Goal: Information Seeking & Learning: Learn about a topic

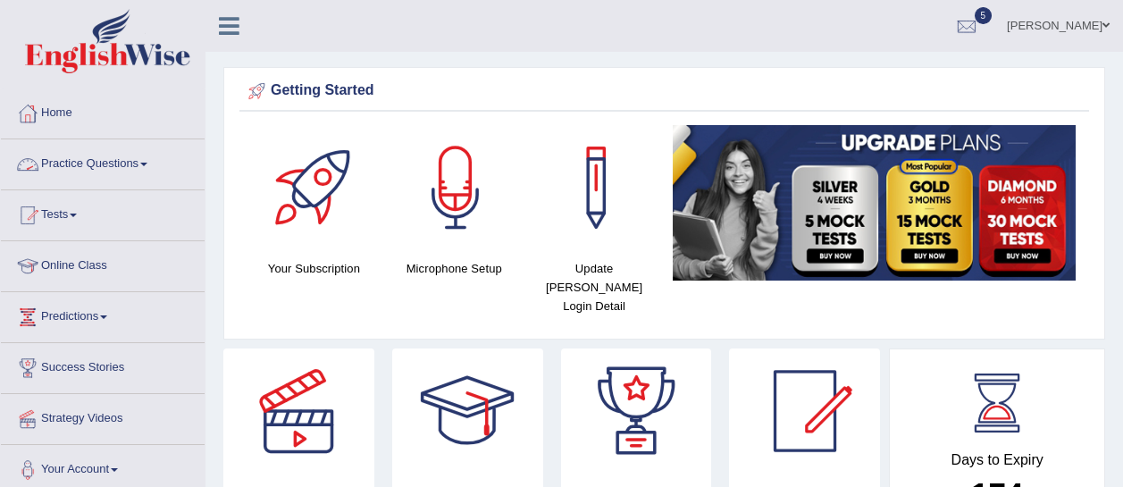
click at [123, 170] on link "Practice Questions" at bounding box center [103, 161] width 204 height 45
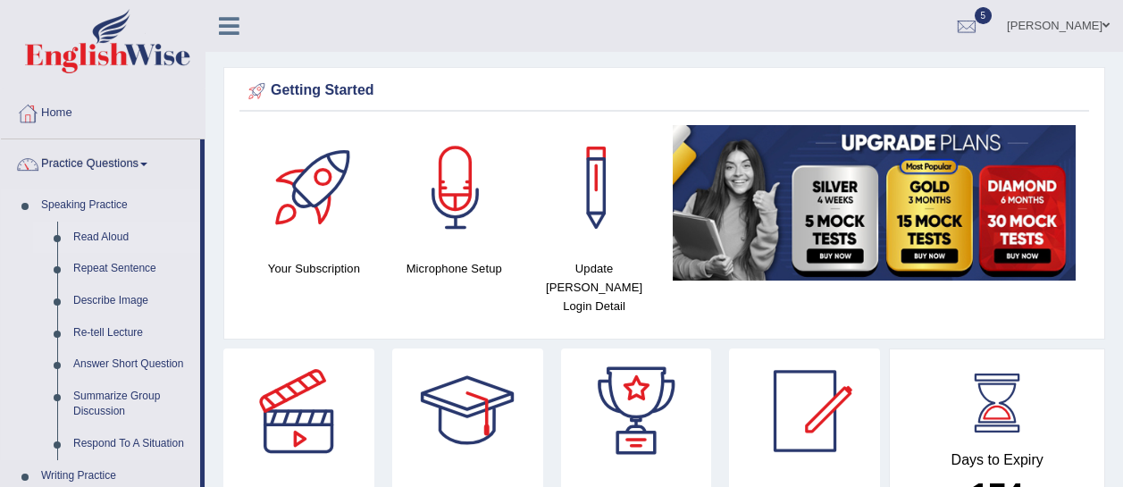
click at [96, 233] on link "Read Aloud" at bounding box center [132, 237] width 135 height 32
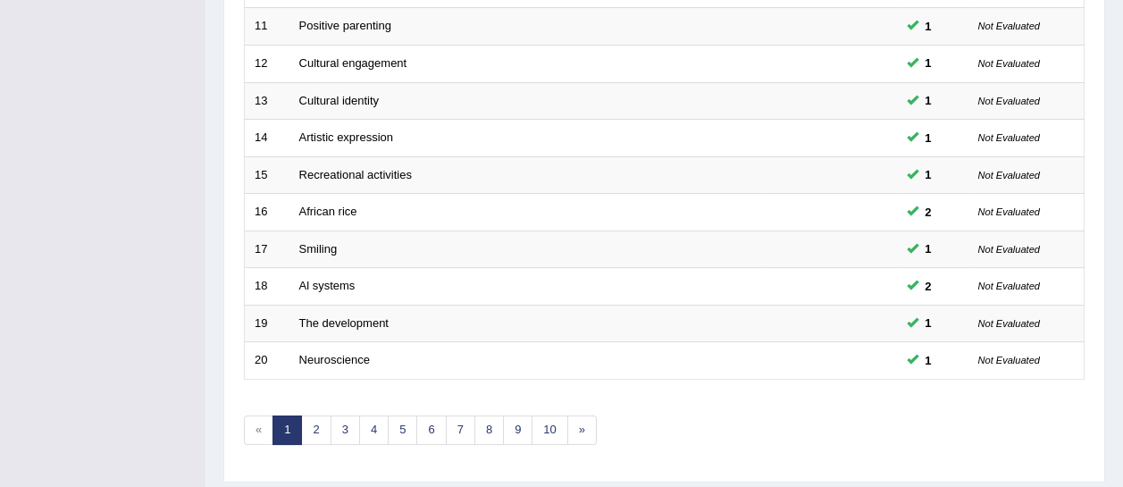
scroll to position [687, 0]
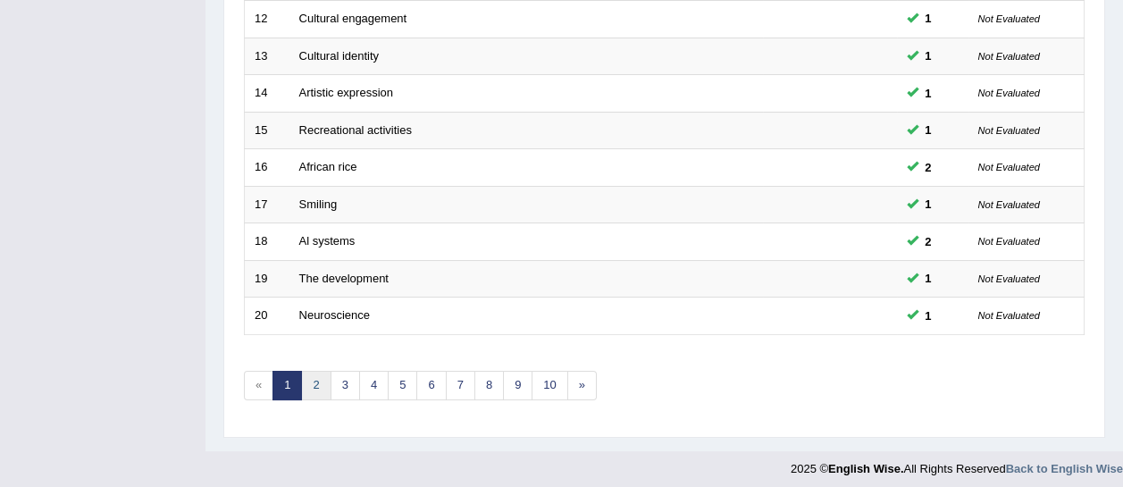
click at [318, 375] on link "2" at bounding box center [315, 385] width 29 height 29
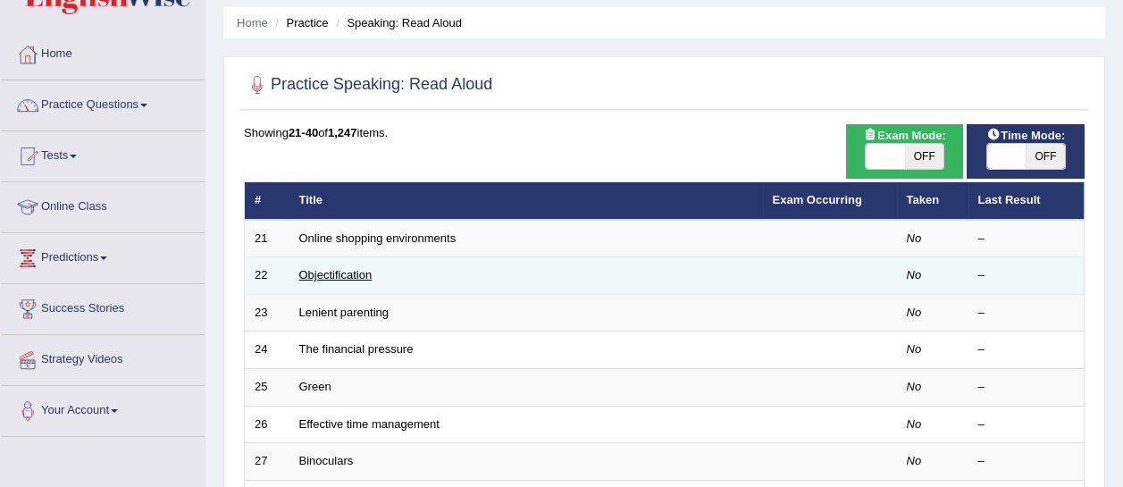
scroll to position [11, 0]
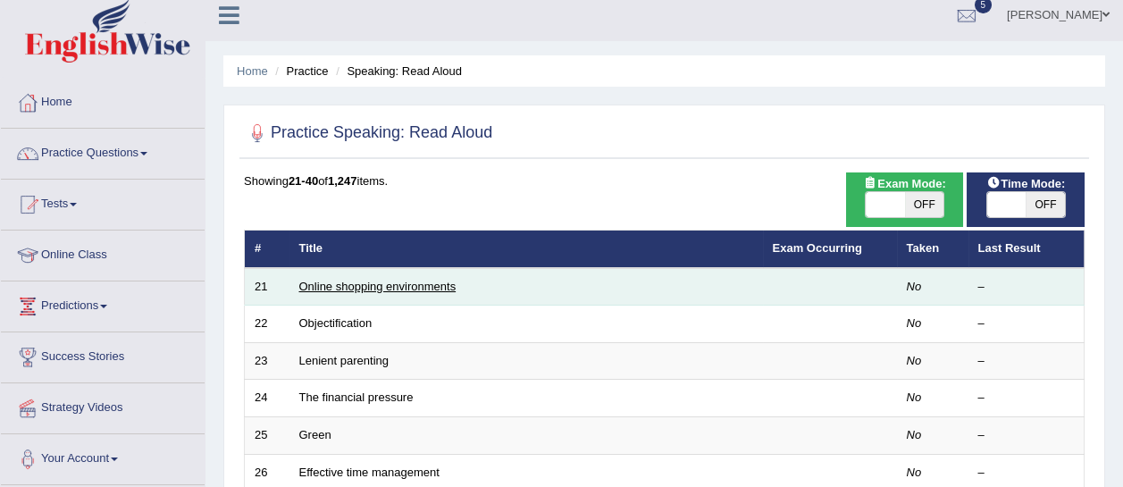
click at [327, 280] on link "Online shopping environments" at bounding box center [377, 286] width 157 height 13
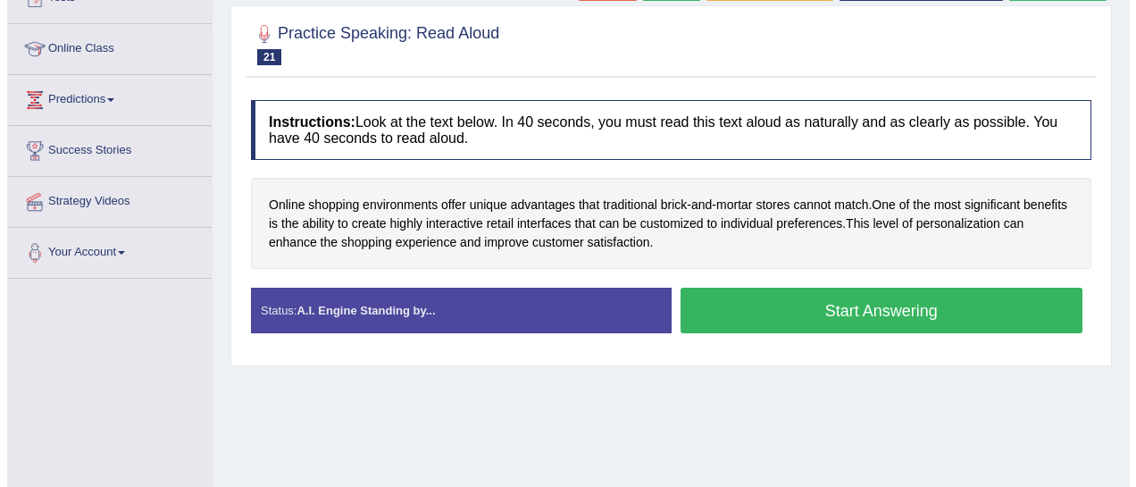
scroll to position [217, 0]
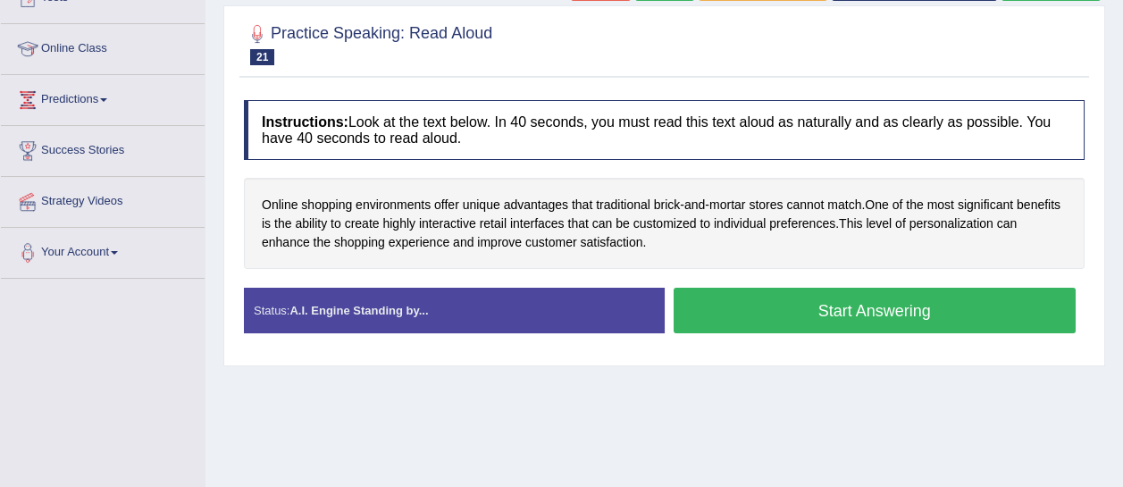
click at [809, 303] on button "Start Answering" at bounding box center [874, 311] width 403 height 46
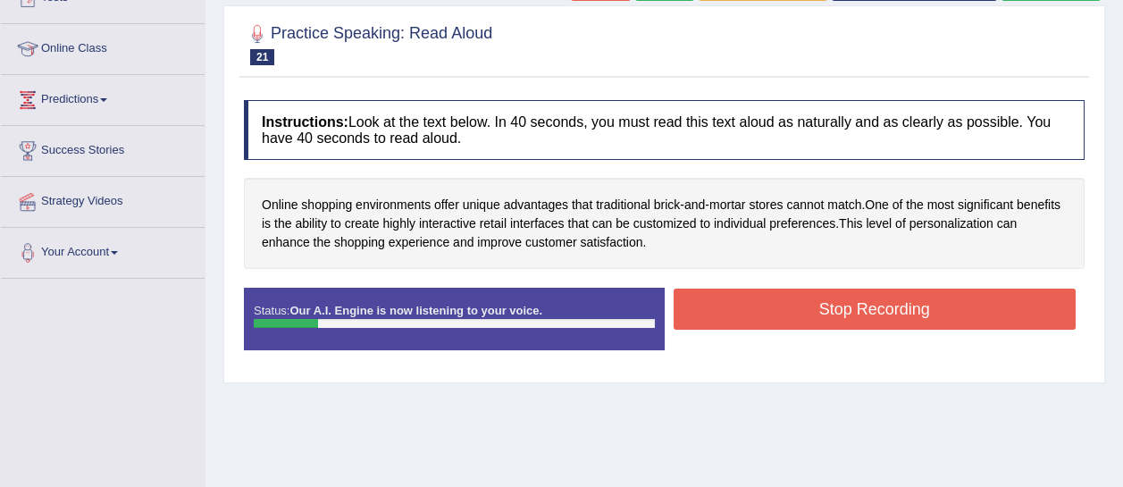
click at [809, 303] on button "Stop Recording" at bounding box center [874, 308] width 403 height 41
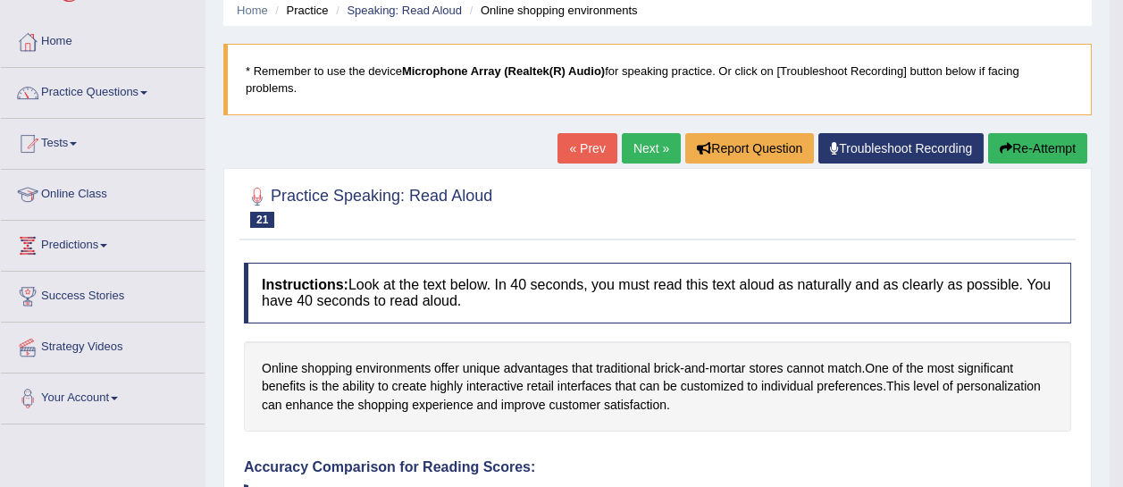
scroll to position [66, 0]
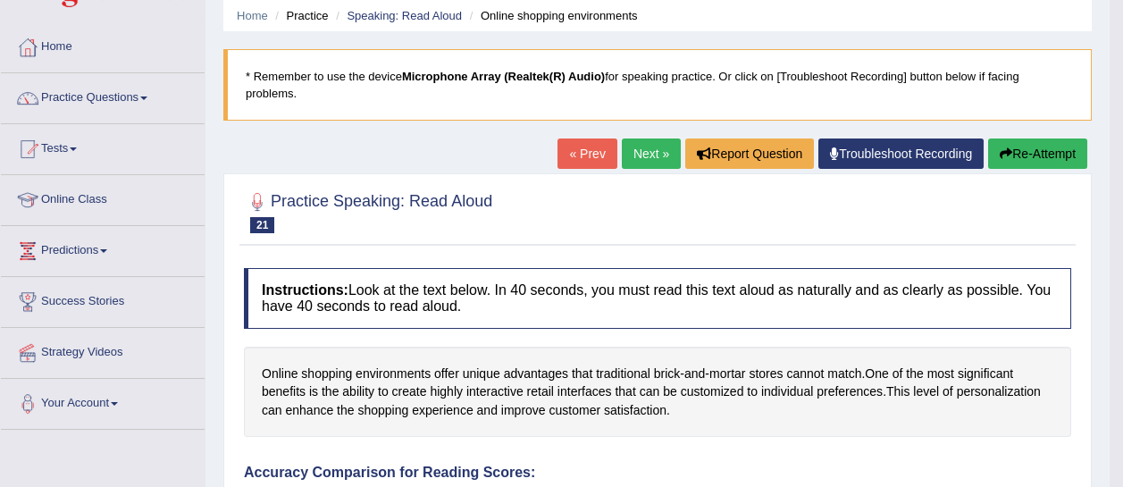
click at [1052, 163] on button "Re-Attempt" at bounding box center [1037, 153] width 99 height 30
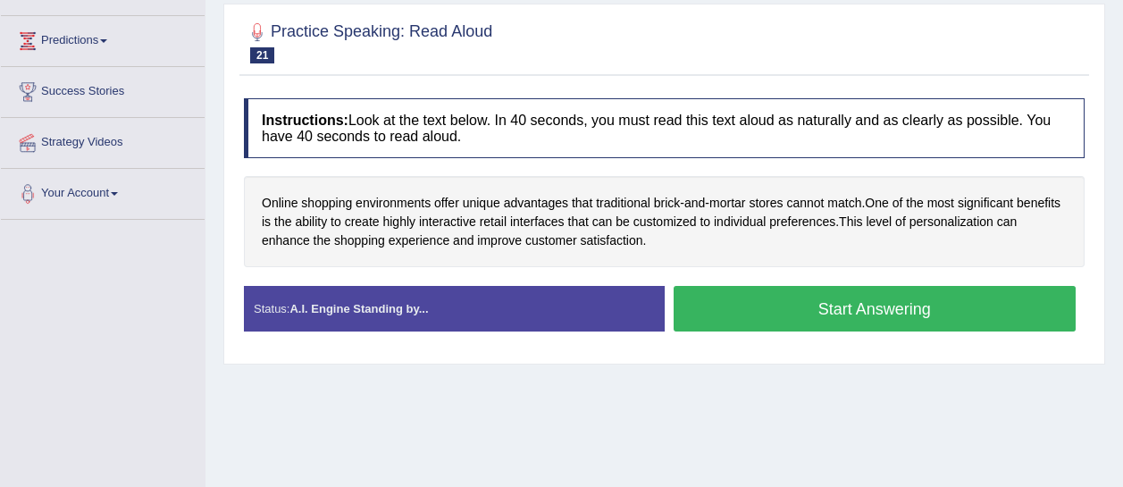
scroll to position [276, 0]
click at [805, 302] on button "Start Answering" at bounding box center [874, 309] width 403 height 46
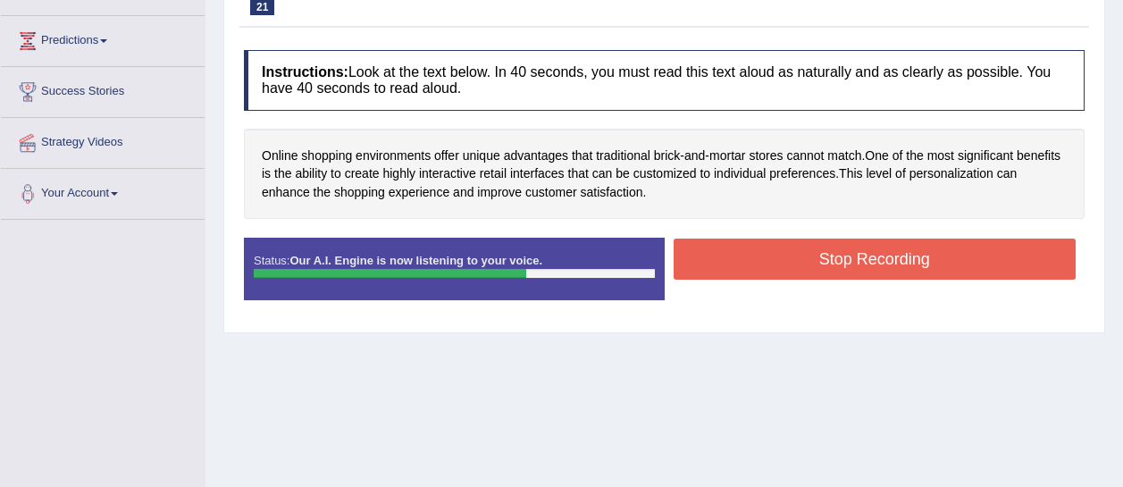
click at [806, 264] on button "Stop Recording" at bounding box center [874, 258] width 403 height 41
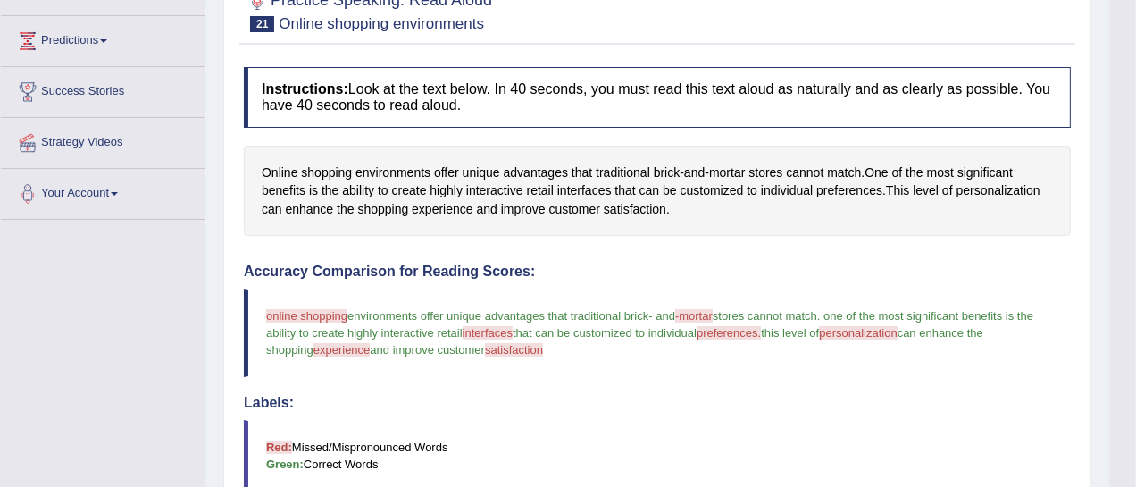
click at [806, 264] on div "Our A.I. Engine is working on your speech analysis! Please be patient. It may t…" at bounding box center [568, 243] width 1136 height 487
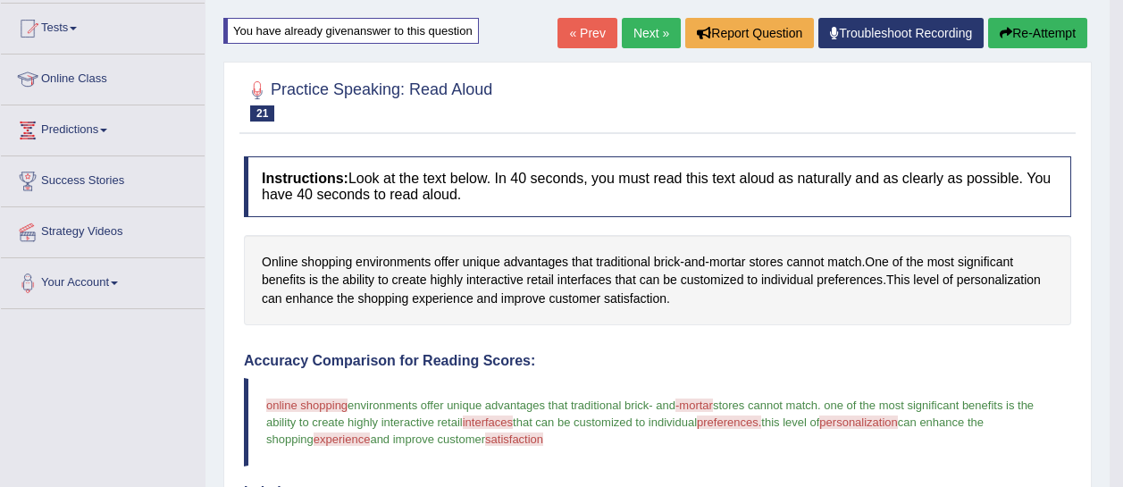
scroll to position [177, 0]
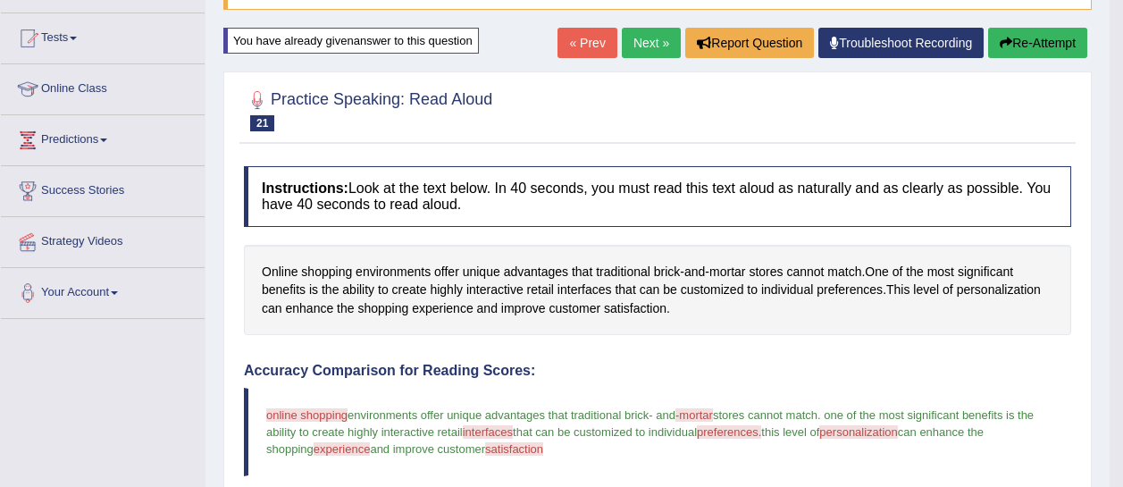
click at [1016, 40] on button "Re-Attempt" at bounding box center [1037, 43] width 99 height 30
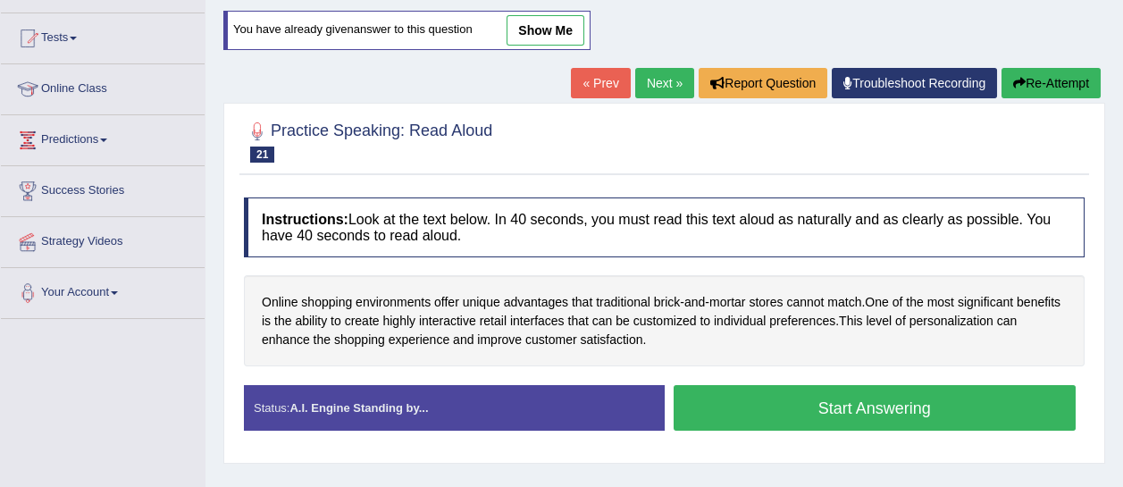
click at [753, 402] on button "Start Answering" at bounding box center [874, 408] width 403 height 46
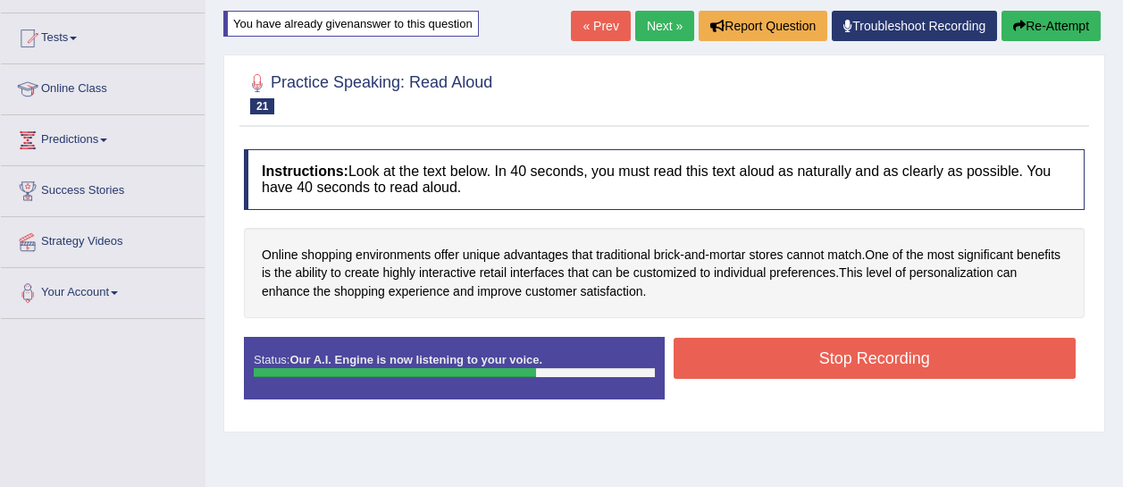
click at [753, 372] on button "Stop Recording" at bounding box center [874, 358] width 403 height 41
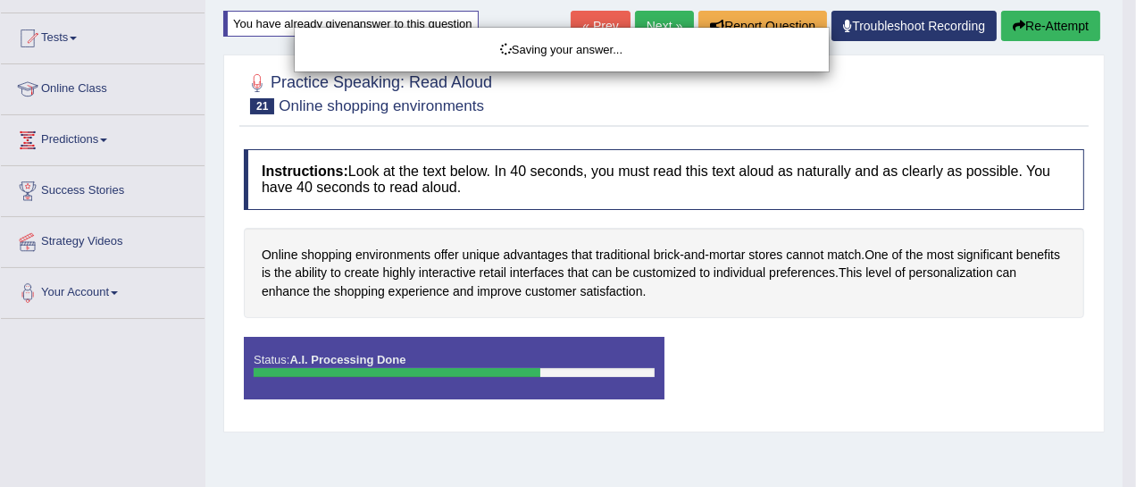
click at [753, 372] on div "Saving your answer..." at bounding box center [568, 243] width 1136 height 487
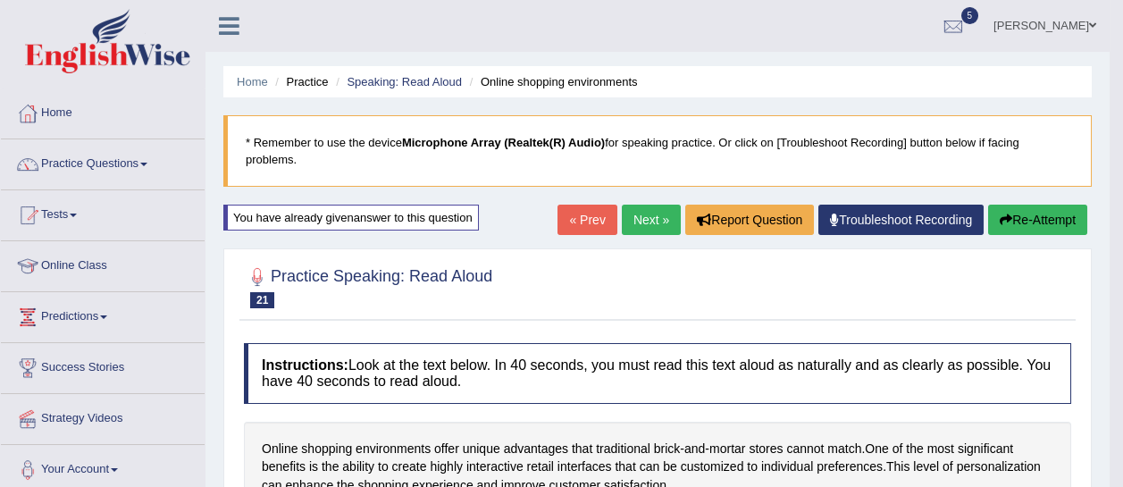
click at [1036, 213] on button "Re-Attempt" at bounding box center [1037, 220] width 99 height 30
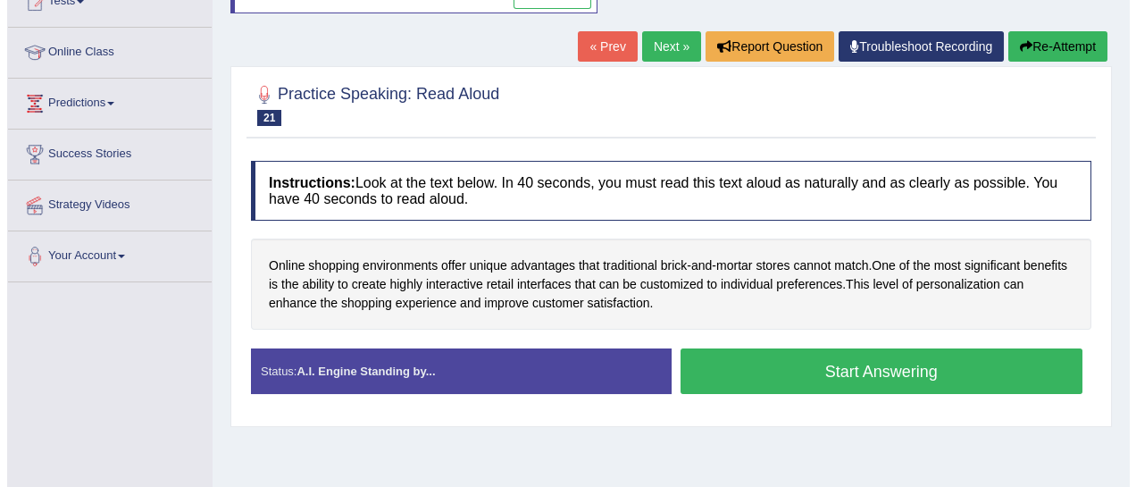
scroll to position [215, 0]
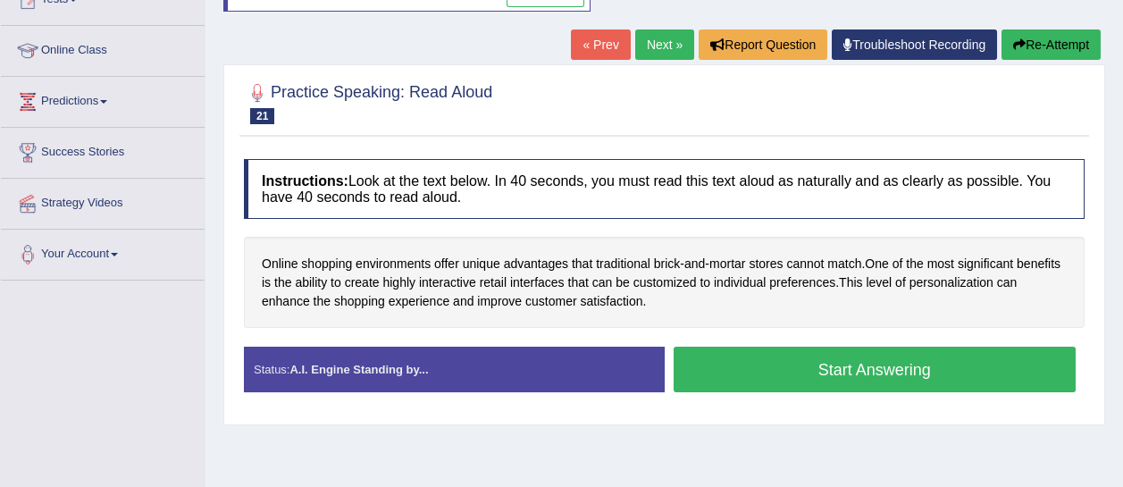
click at [836, 364] on button "Start Answering" at bounding box center [874, 369] width 403 height 46
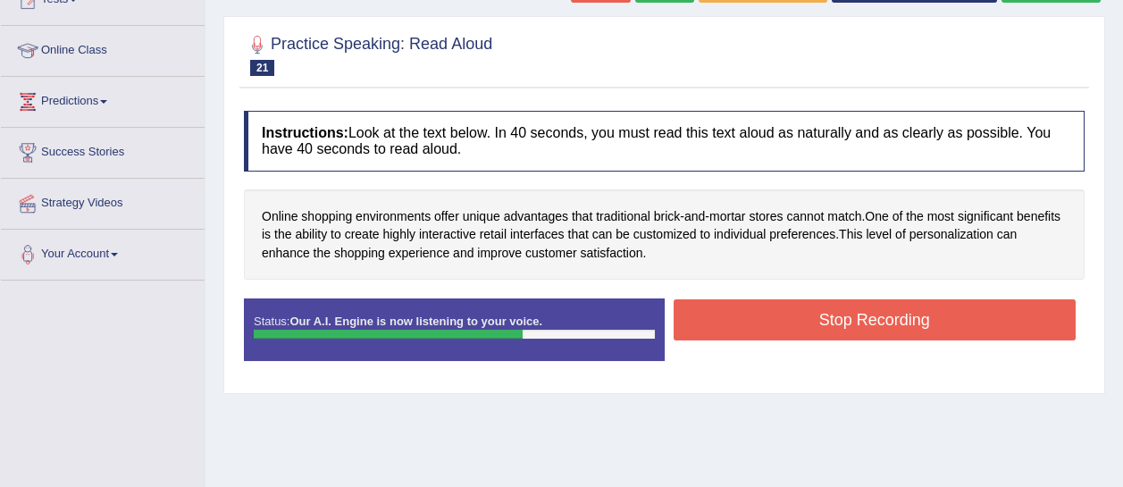
click at [816, 315] on button "Stop Recording" at bounding box center [874, 319] width 403 height 41
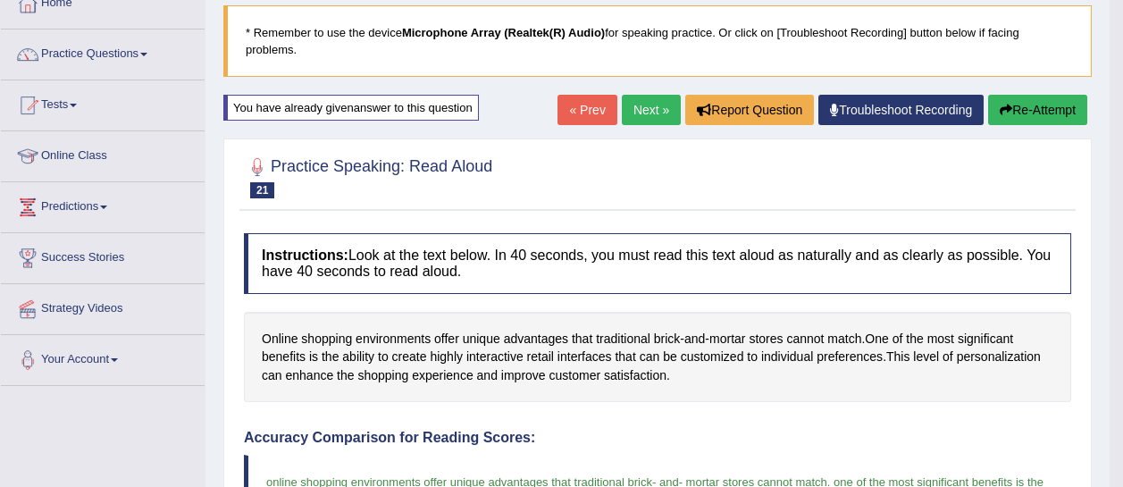
scroll to position [88, 0]
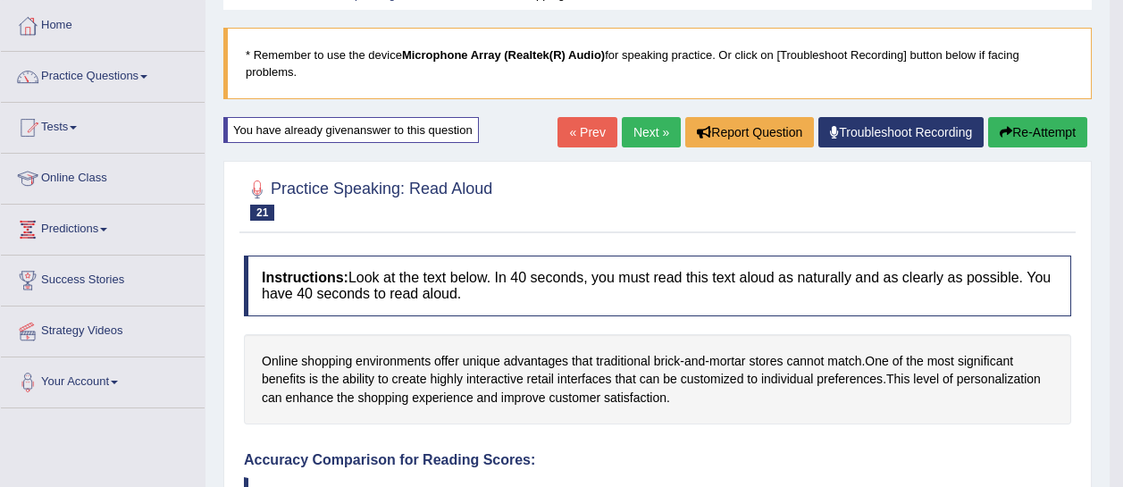
click at [1028, 128] on button "Re-Attempt" at bounding box center [1037, 132] width 99 height 30
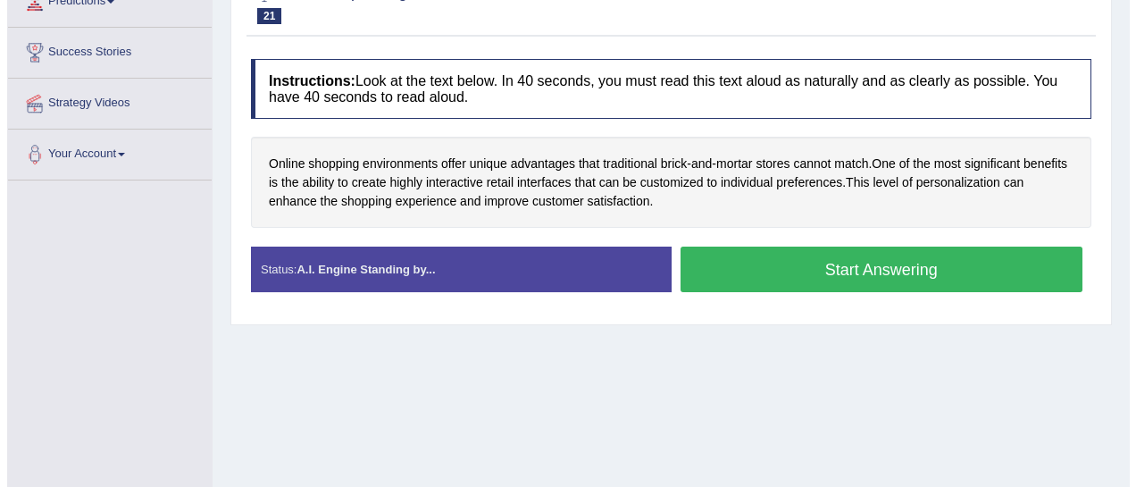
scroll to position [325, 0]
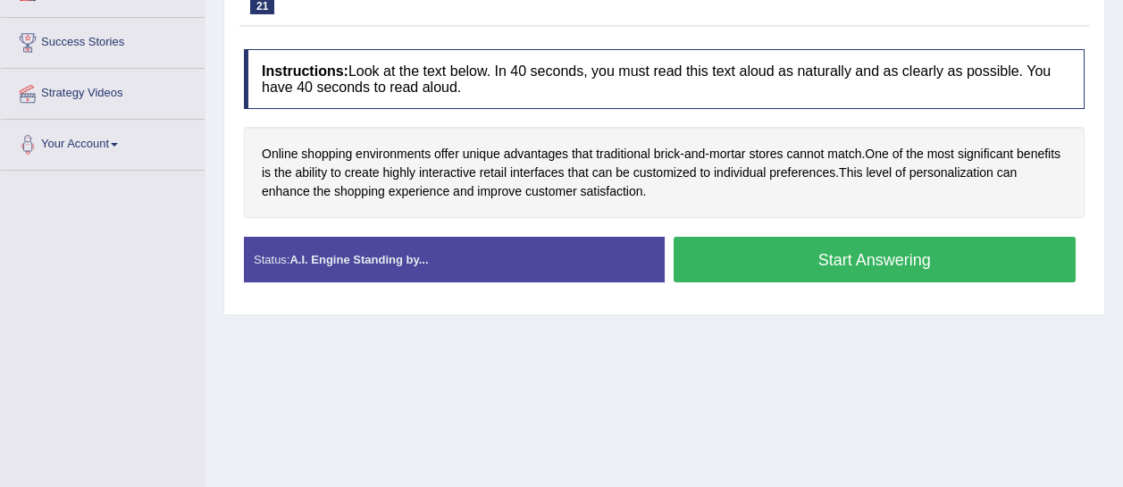
click at [797, 252] on button "Start Answering" at bounding box center [874, 260] width 403 height 46
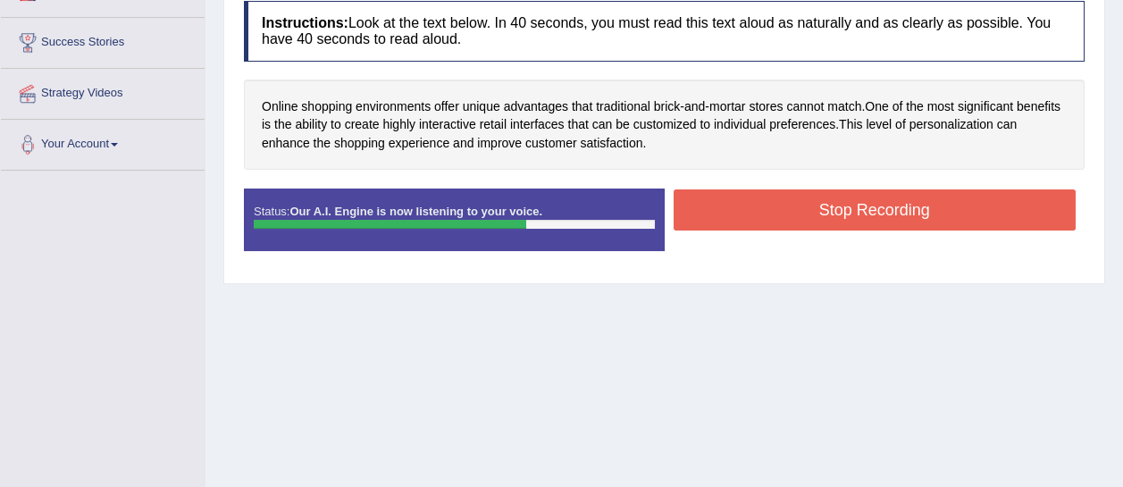
click at [800, 217] on button "Stop Recording" at bounding box center [874, 209] width 403 height 41
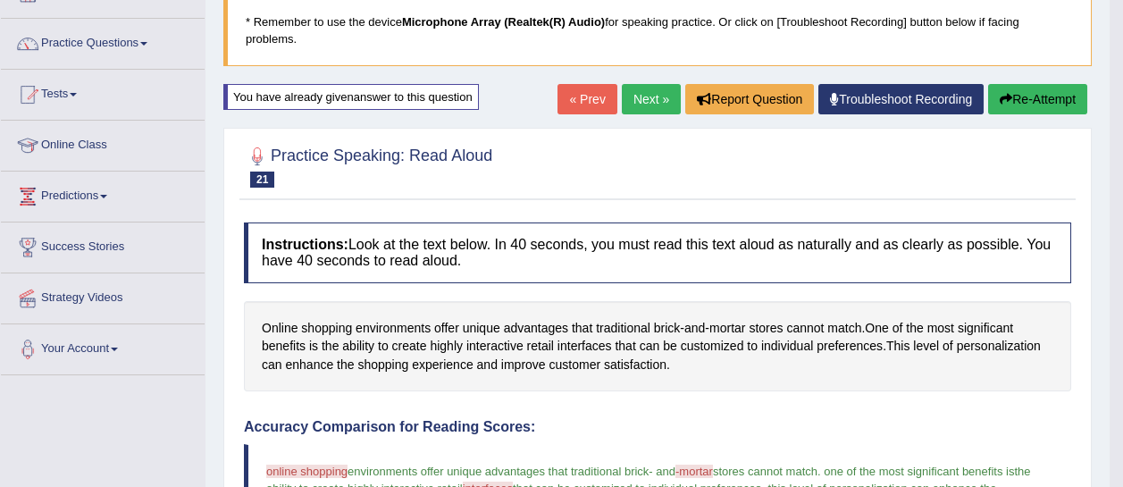
scroll to position [119, 0]
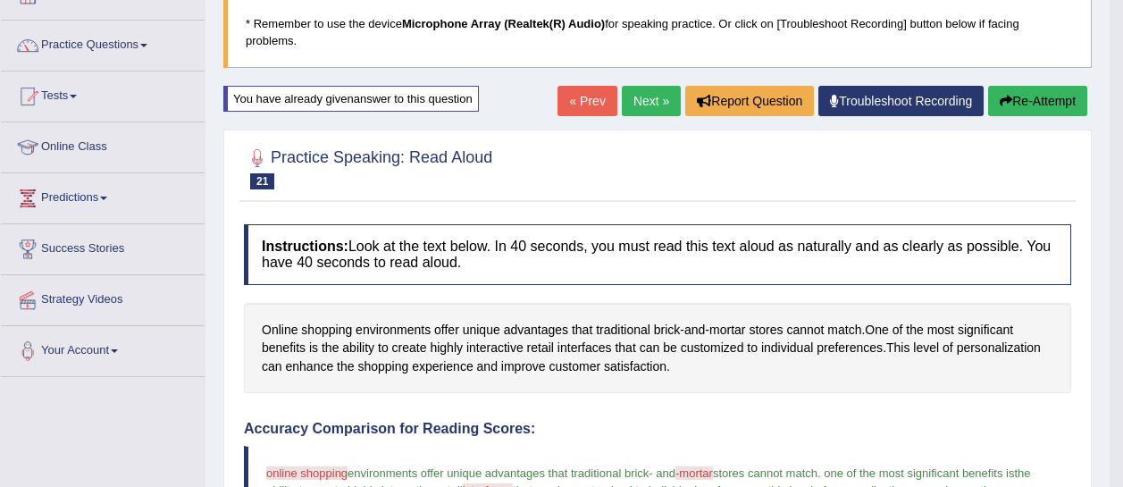
click at [1000, 101] on icon "button" at bounding box center [1005, 101] width 13 height 13
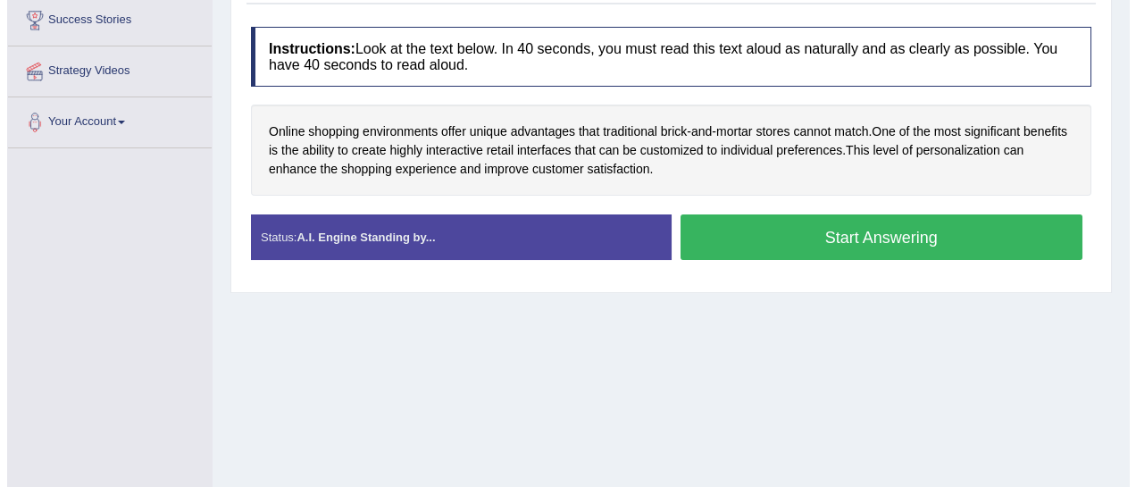
scroll to position [358, 0]
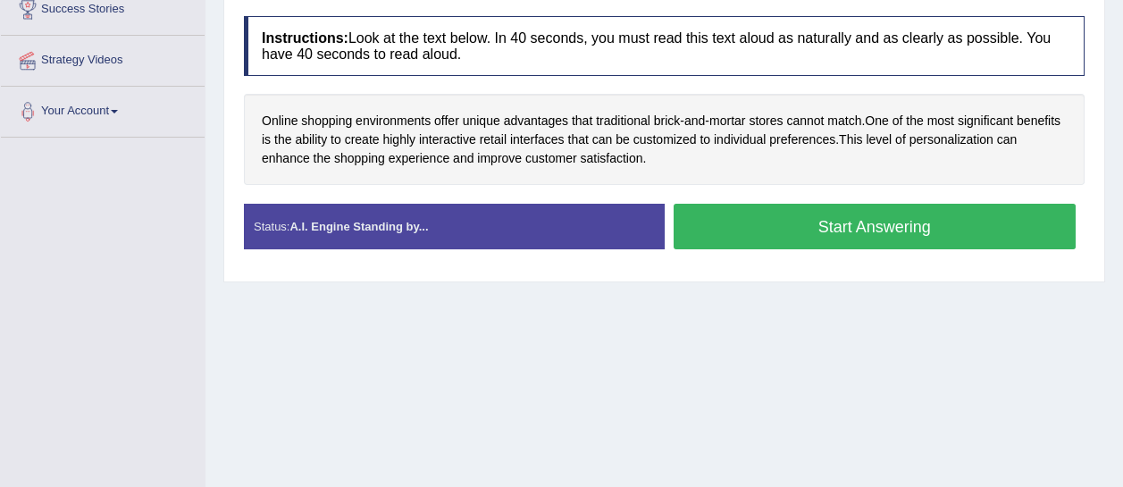
click at [761, 239] on button "Start Answering" at bounding box center [874, 227] width 403 height 46
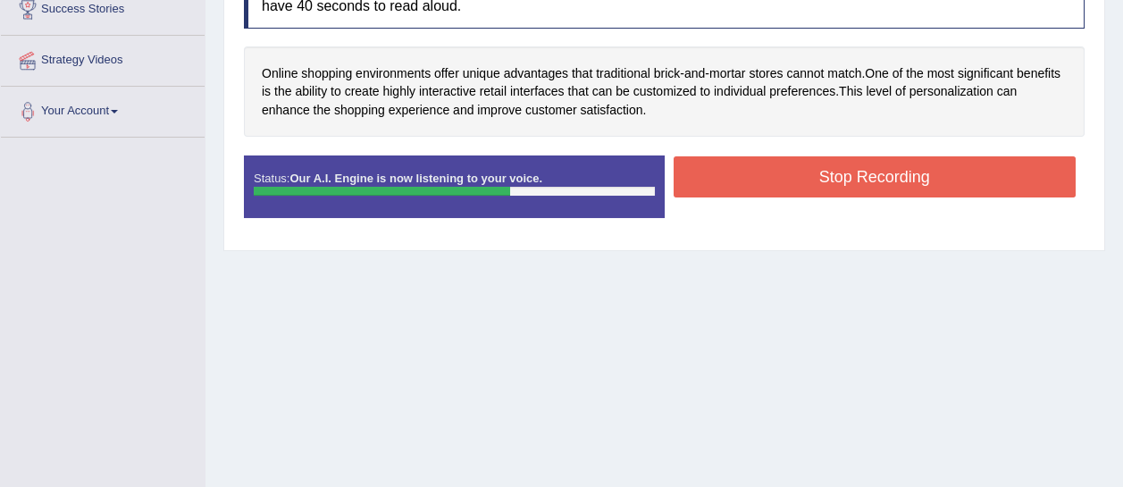
click at [773, 184] on button "Stop Recording" at bounding box center [874, 176] width 403 height 41
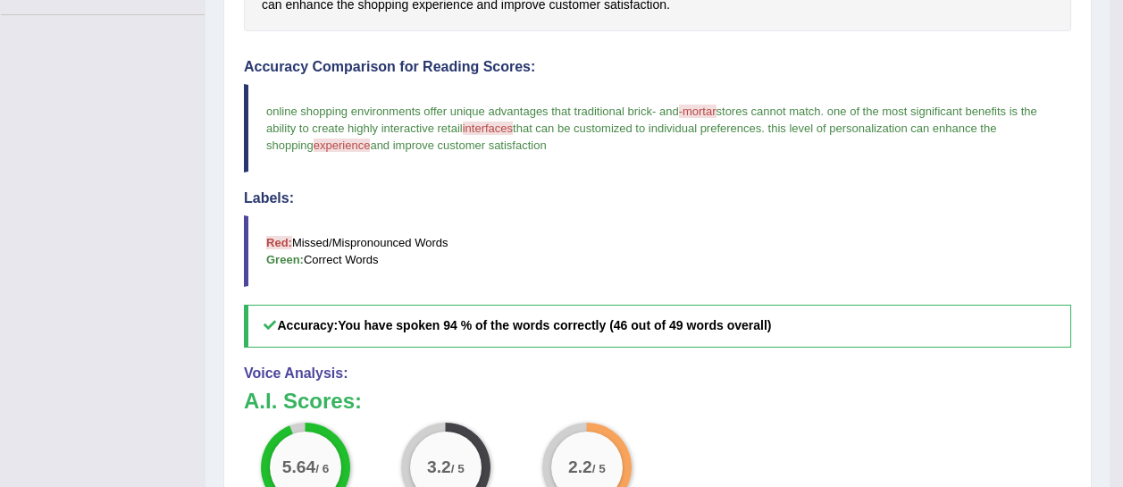
scroll to position [0, 0]
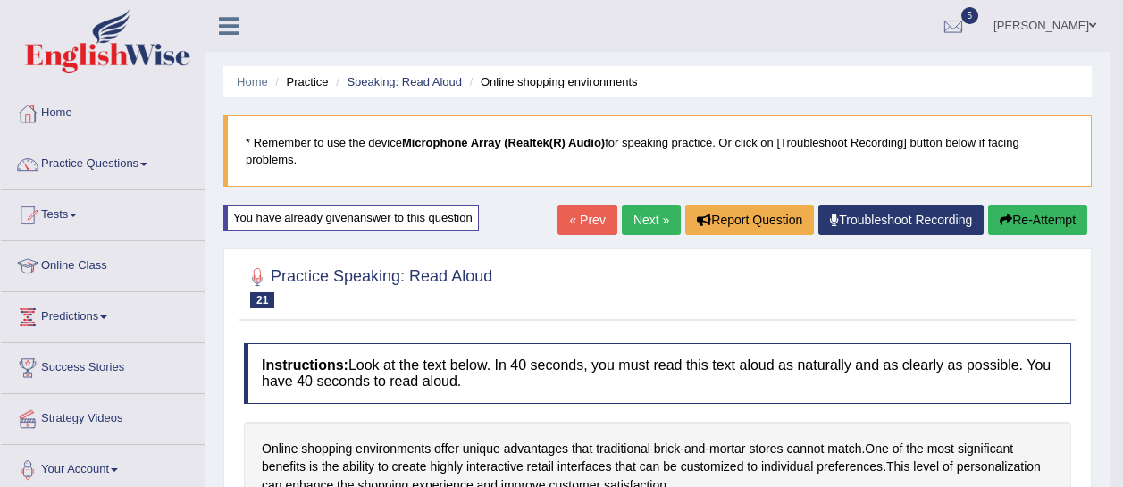
click at [1015, 223] on button "Re-Attempt" at bounding box center [1037, 220] width 99 height 30
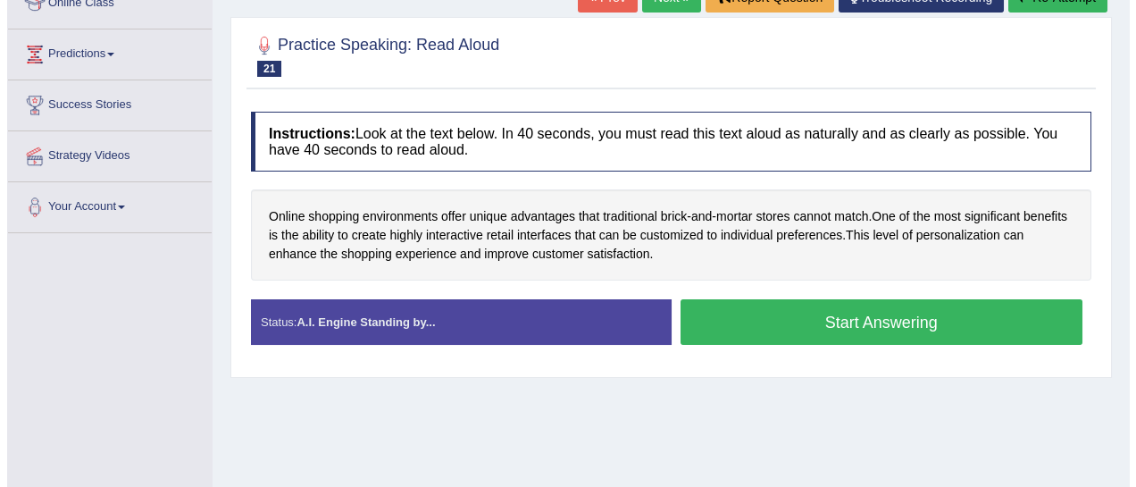
scroll to position [263, 0]
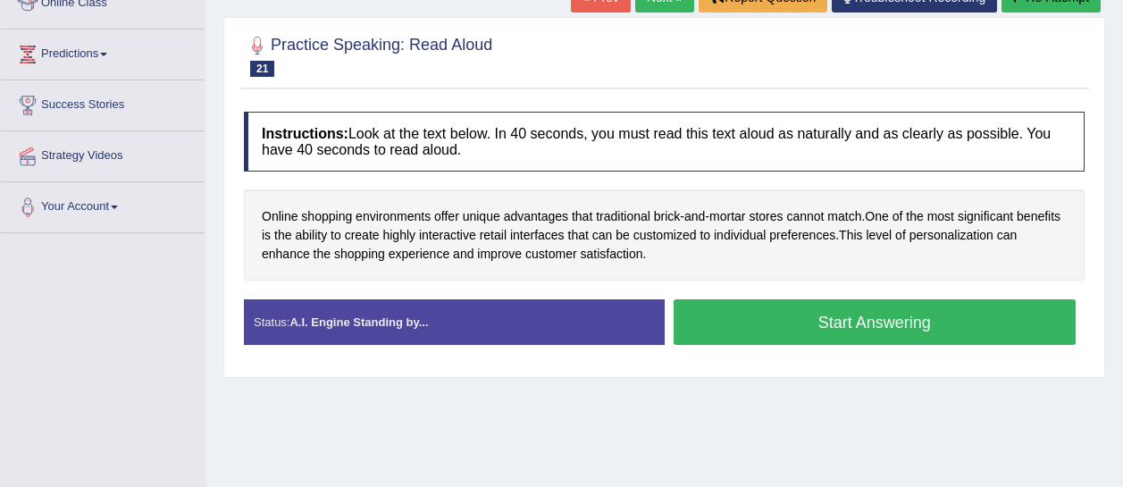
click at [810, 321] on button "Start Answering" at bounding box center [874, 322] width 403 height 46
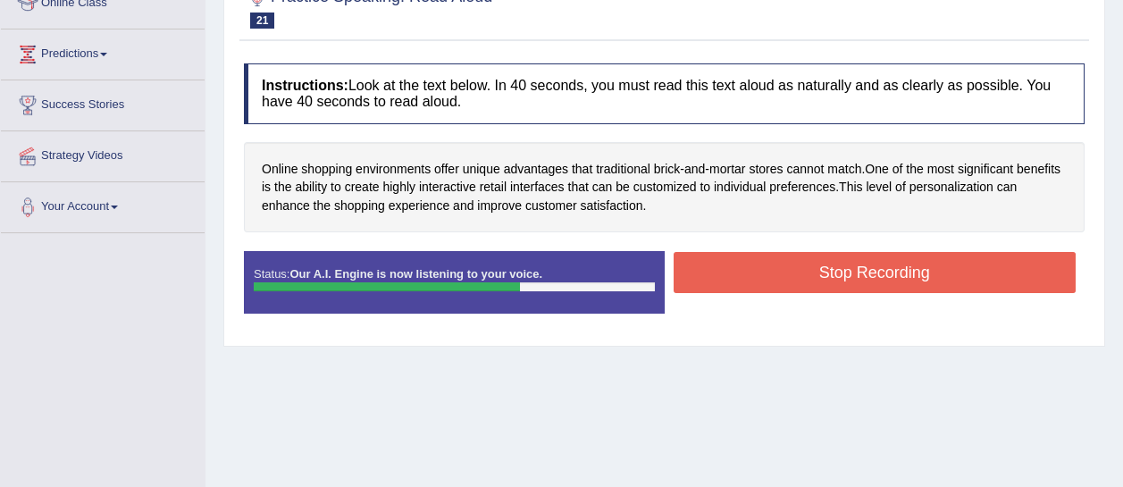
click at [797, 263] on button "Stop Recording" at bounding box center [874, 272] width 403 height 41
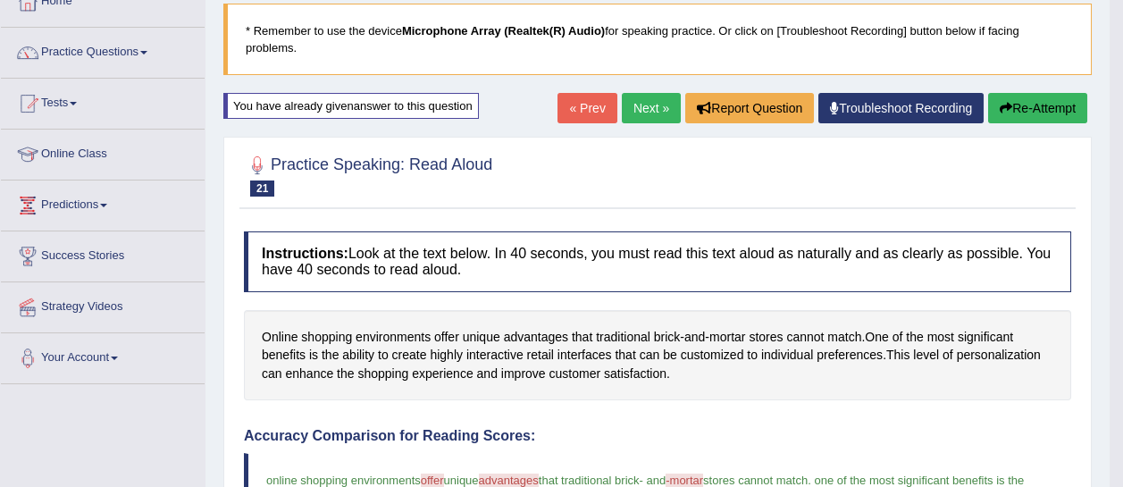
scroll to position [110, 0]
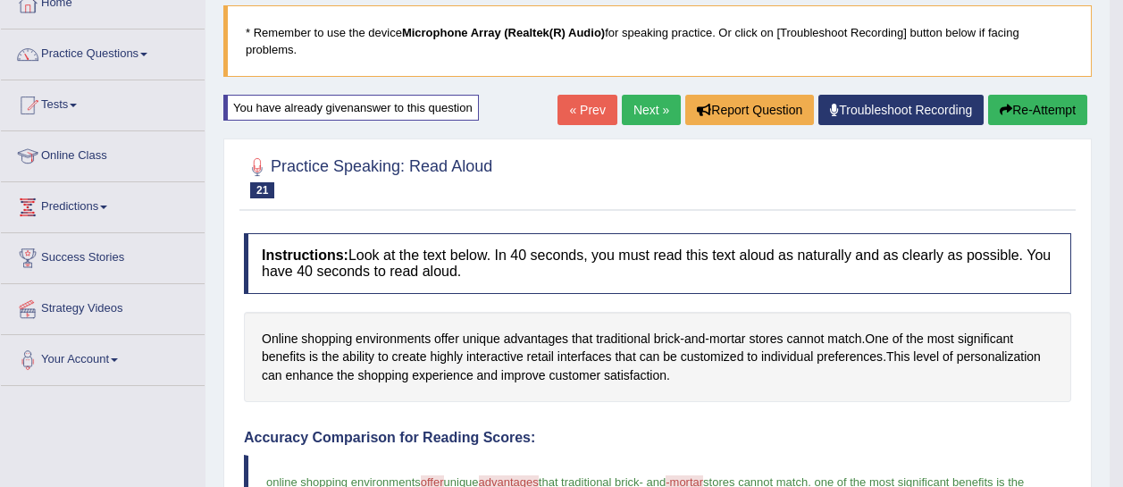
click at [1054, 100] on button "Re-Attempt" at bounding box center [1037, 110] width 99 height 30
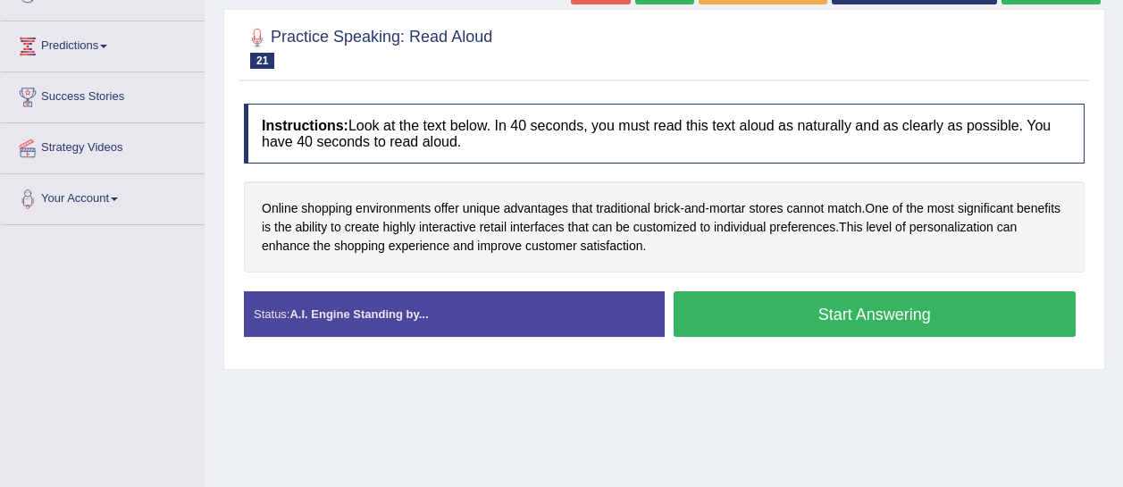
scroll to position [312, 0]
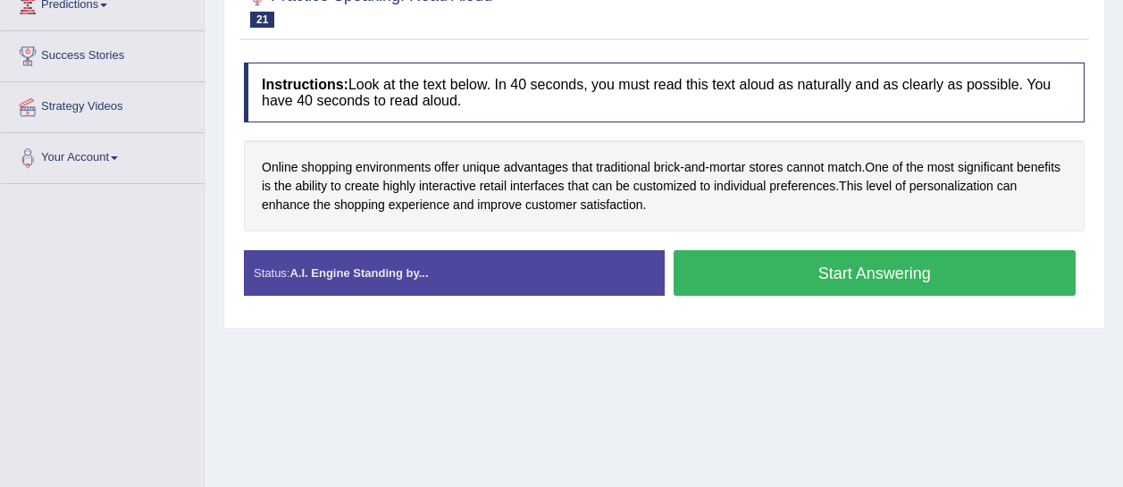
click at [791, 267] on button "Start Answering" at bounding box center [874, 273] width 403 height 46
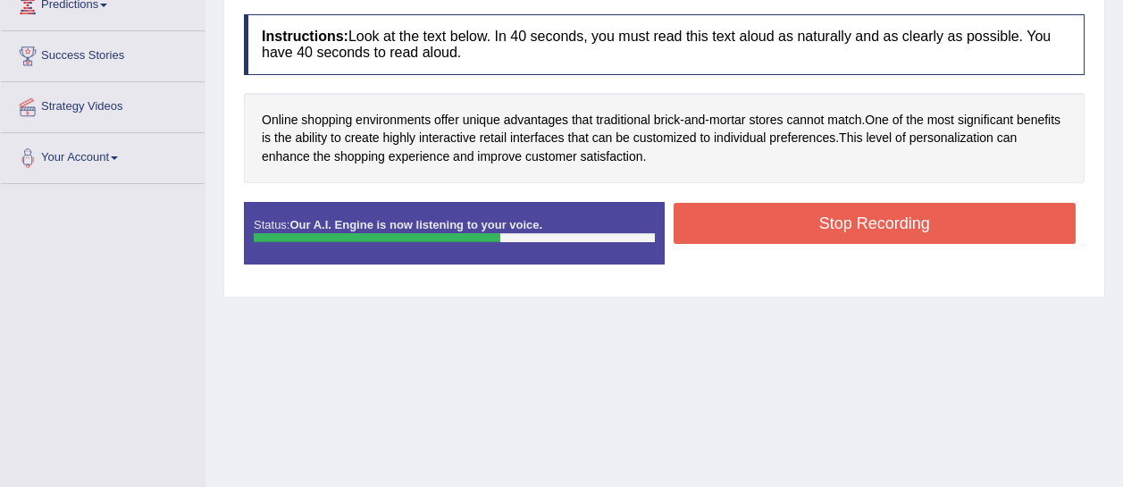
click at [790, 222] on button "Stop Recording" at bounding box center [874, 223] width 403 height 41
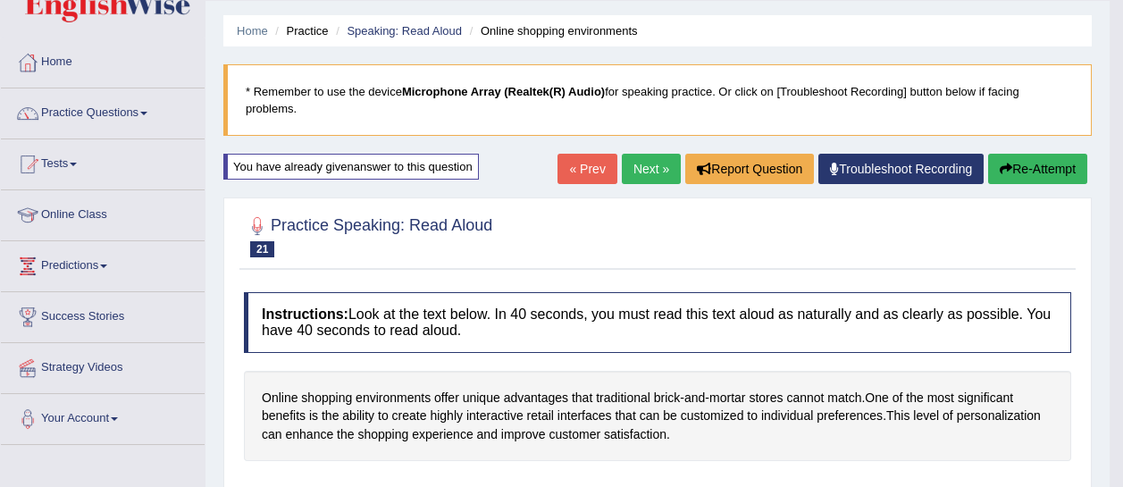
scroll to position [46, 0]
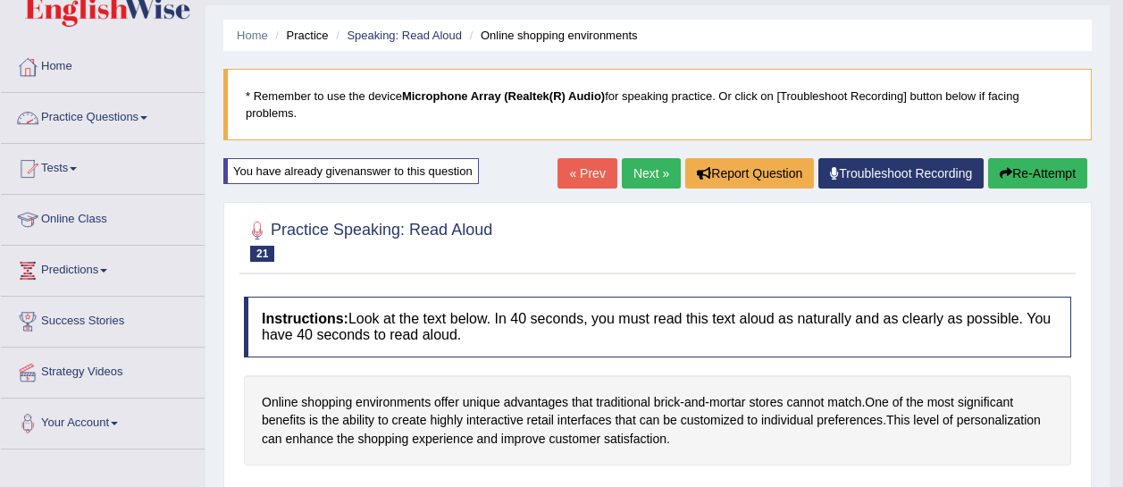
click at [137, 103] on link "Practice Questions" at bounding box center [103, 115] width 204 height 45
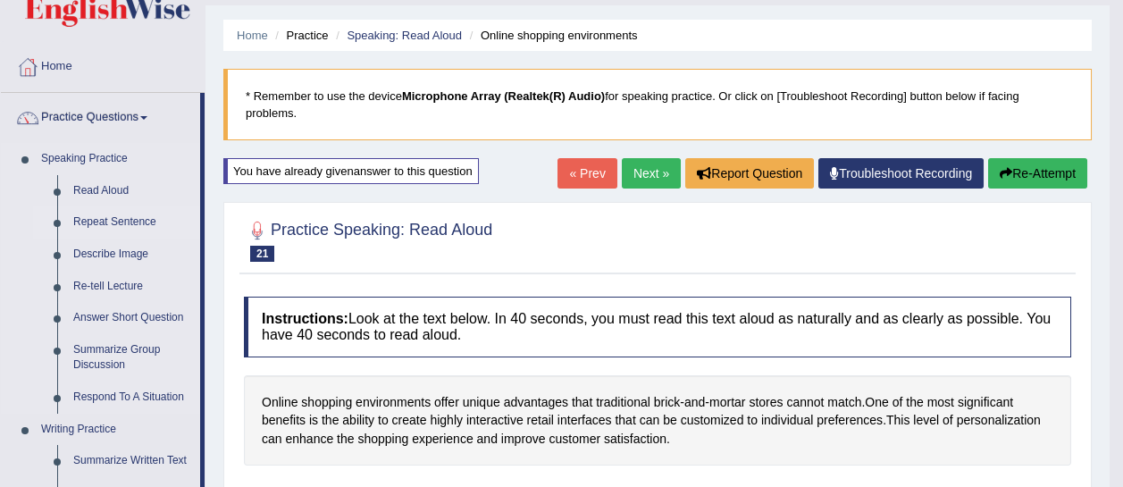
click at [115, 219] on link "Repeat Sentence" at bounding box center [132, 222] width 135 height 32
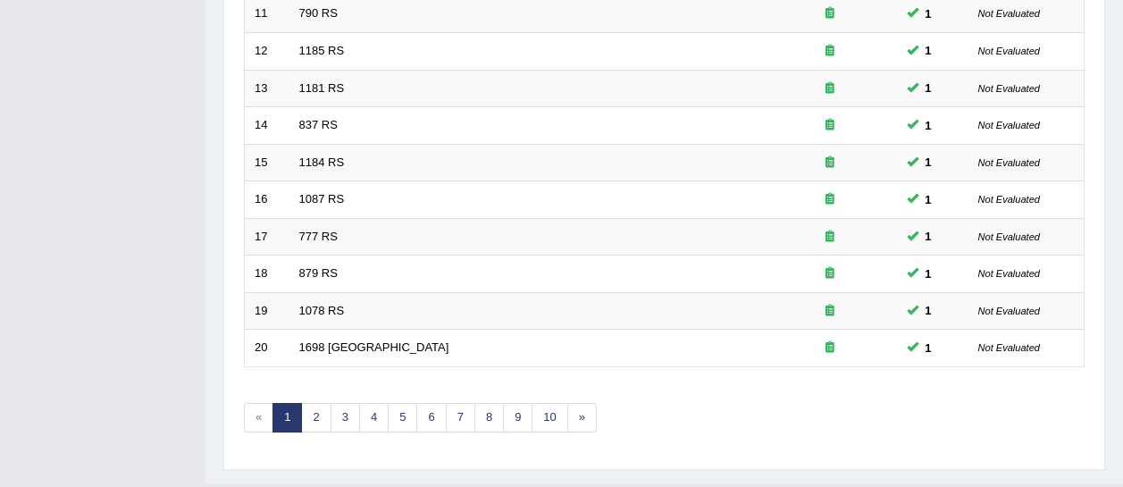
scroll to position [687, 0]
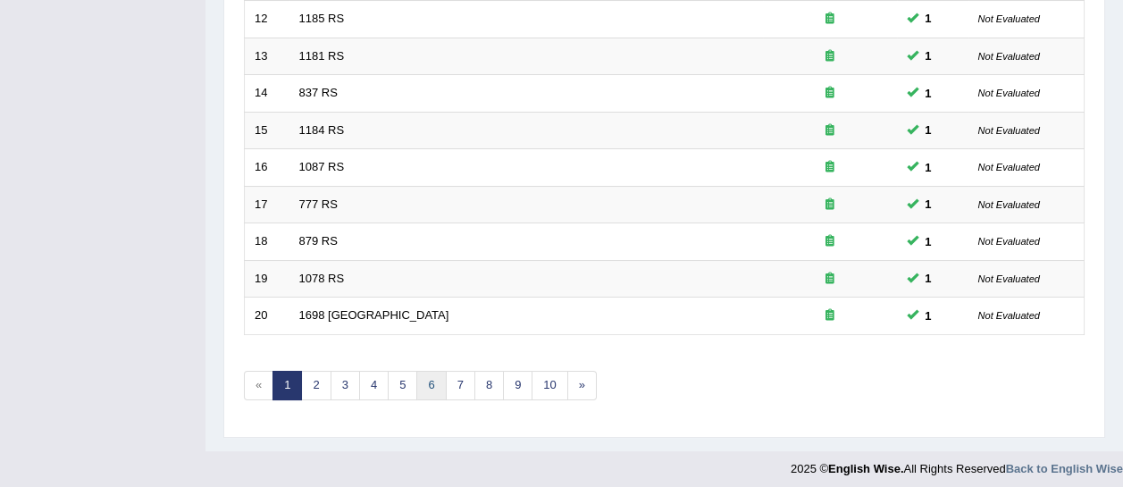
click at [427, 371] on link "6" at bounding box center [430, 385] width 29 height 29
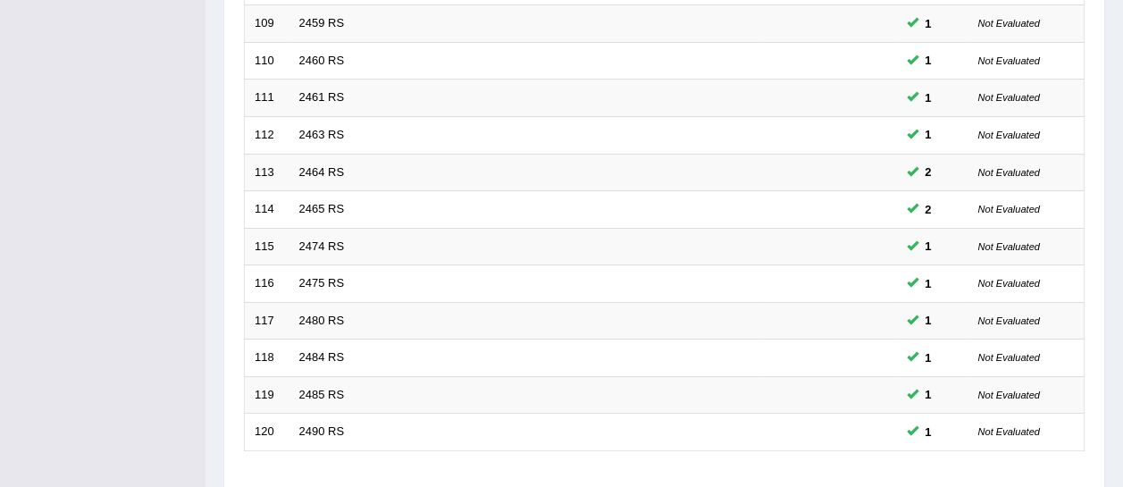
scroll to position [602, 0]
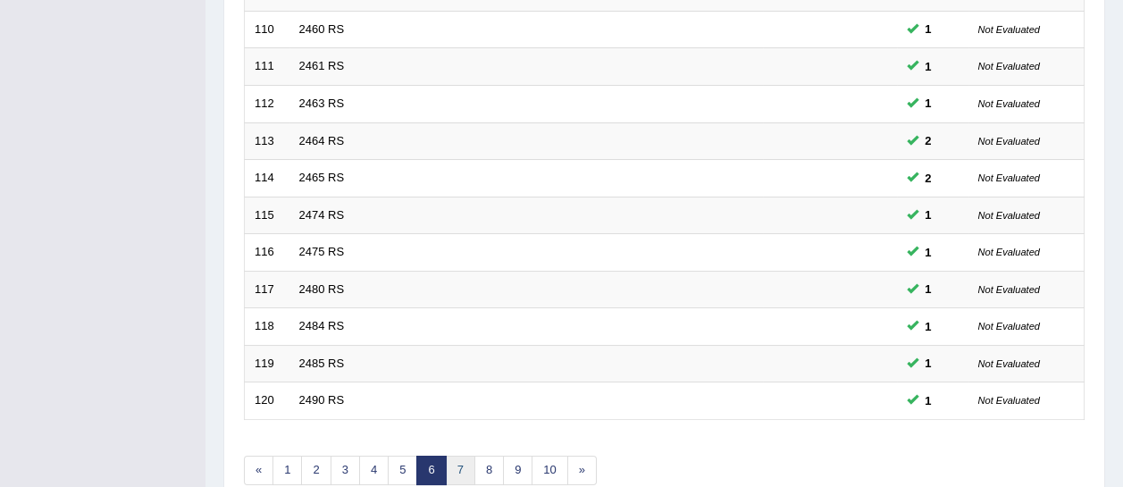
click at [460, 462] on link "7" at bounding box center [460, 469] width 29 height 29
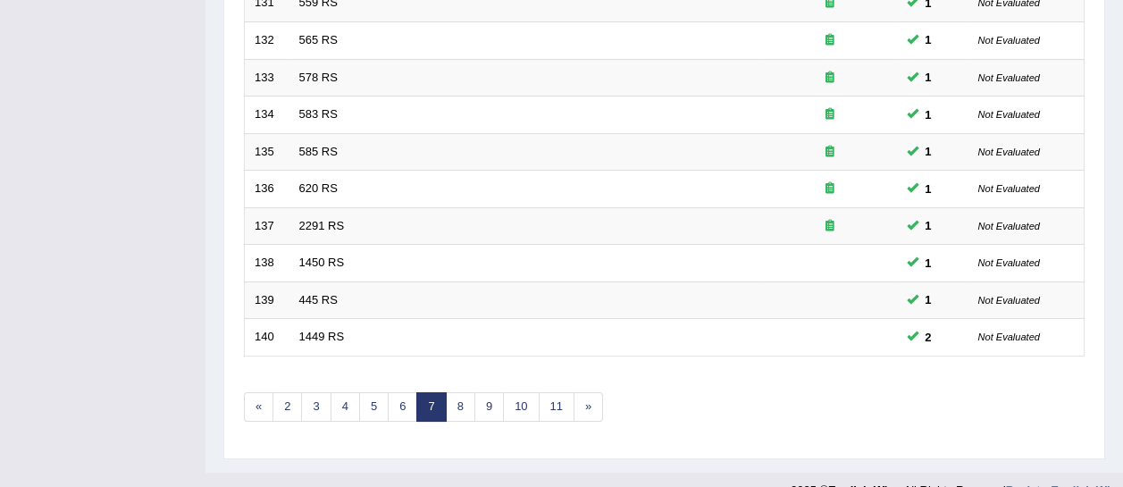
scroll to position [687, 0]
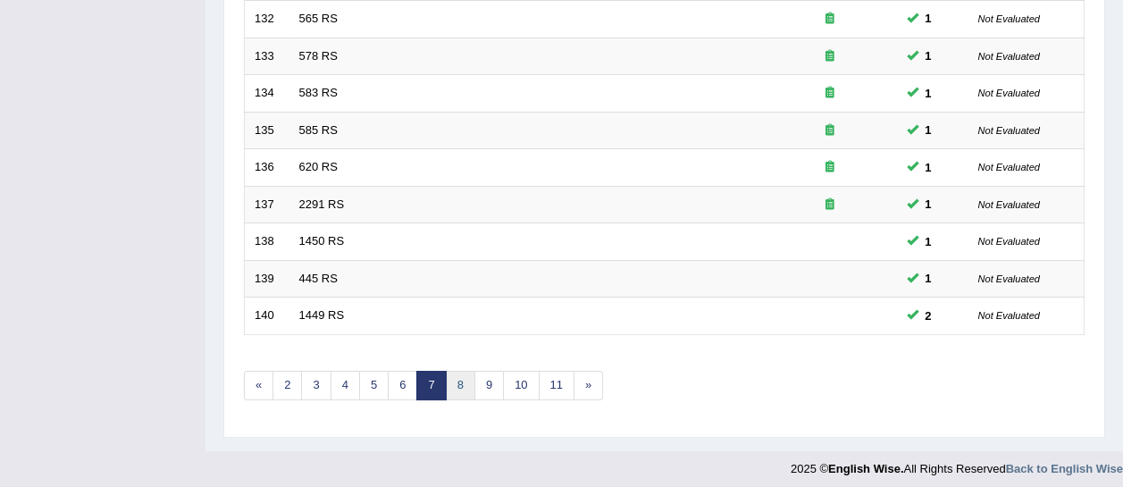
click at [458, 376] on link "8" at bounding box center [460, 385] width 29 height 29
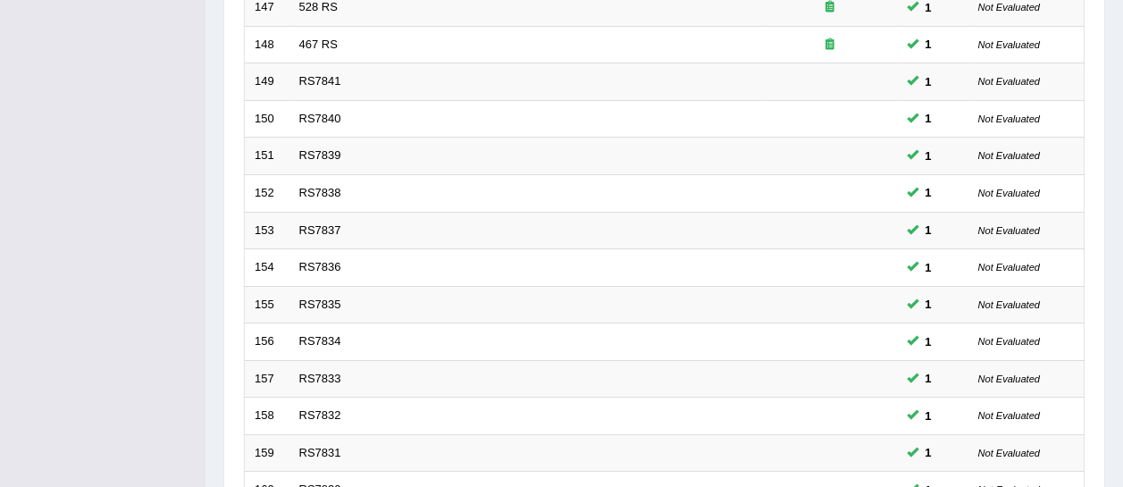
scroll to position [687, 0]
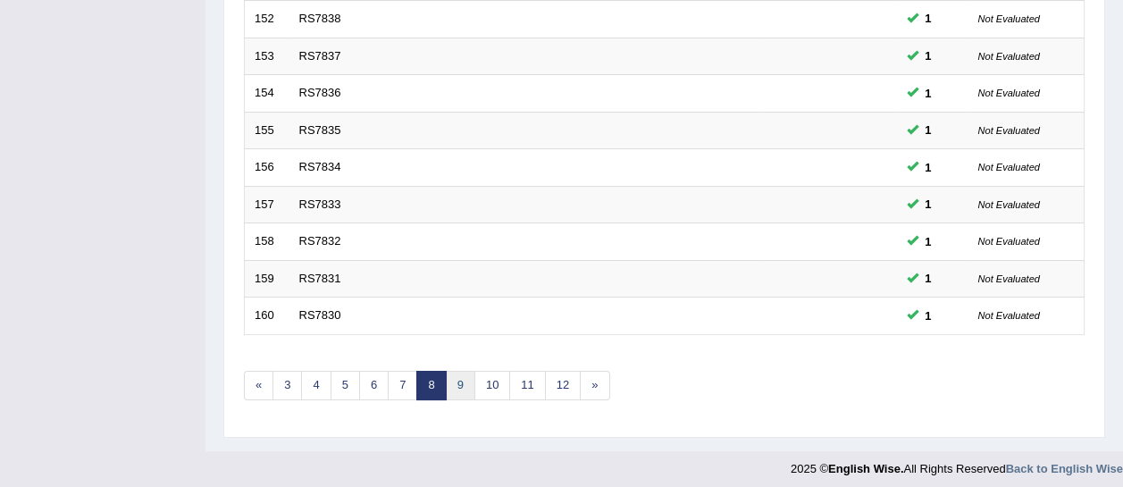
click at [460, 384] on link "9" at bounding box center [460, 385] width 29 height 29
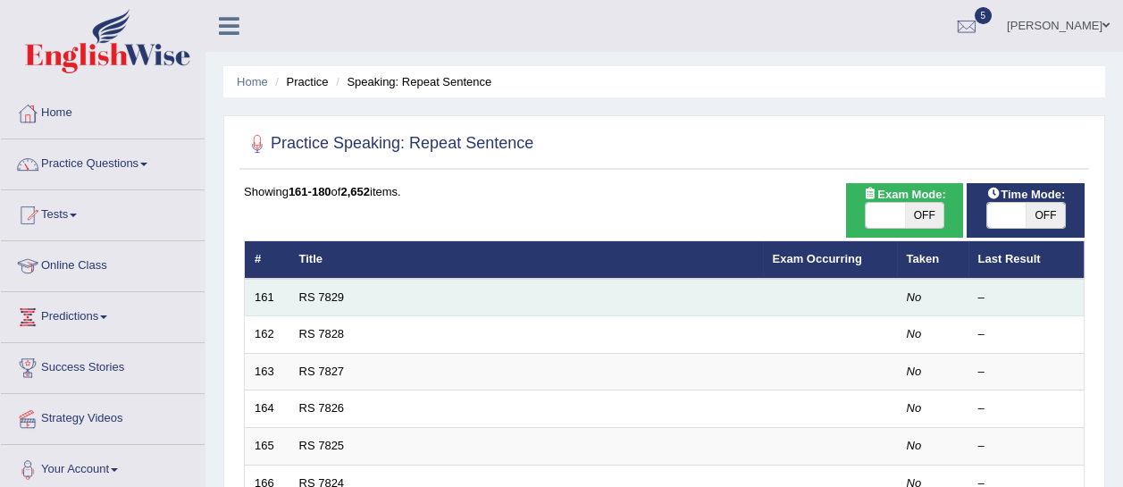
click at [332, 304] on td "RS 7829" at bounding box center [525, 298] width 473 height 38
click at [330, 302] on link "RS 7829" at bounding box center [322, 296] width 46 height 13
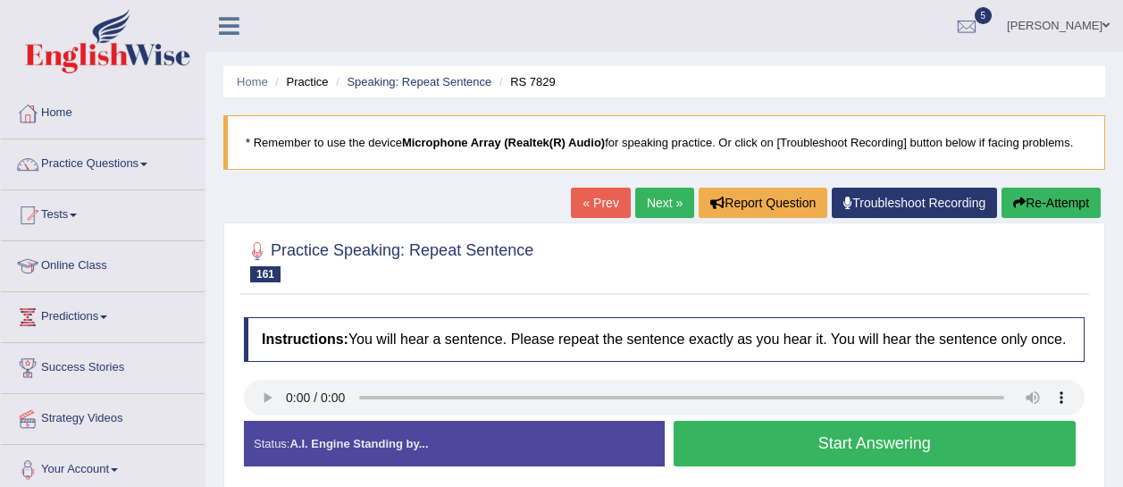
click at [764, 443] on button "Start Answering" at bounding box center [874, 444] width 403 height 46
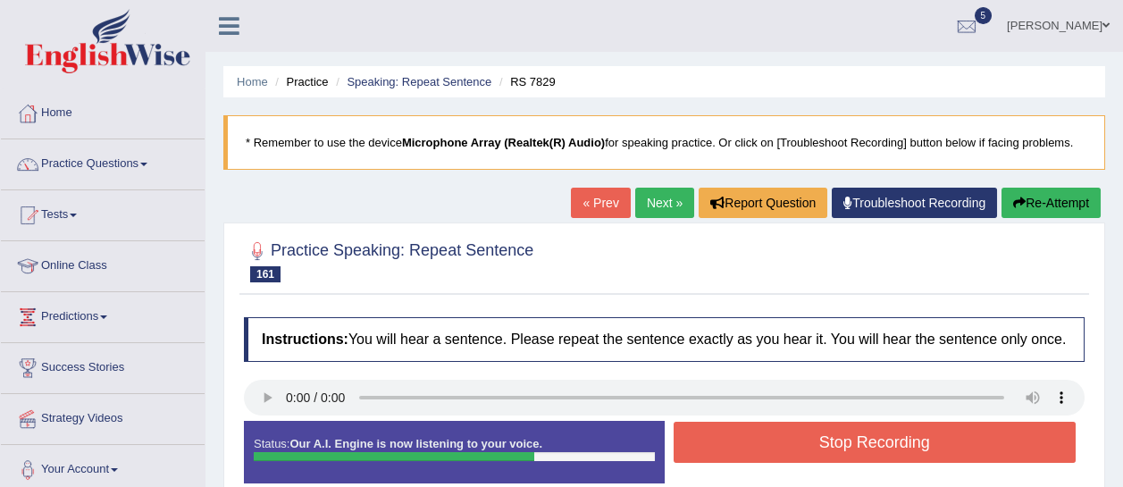
click at [764, 443] on button "Stop Recording" at bounding box center [874, 442] width 403 height 41
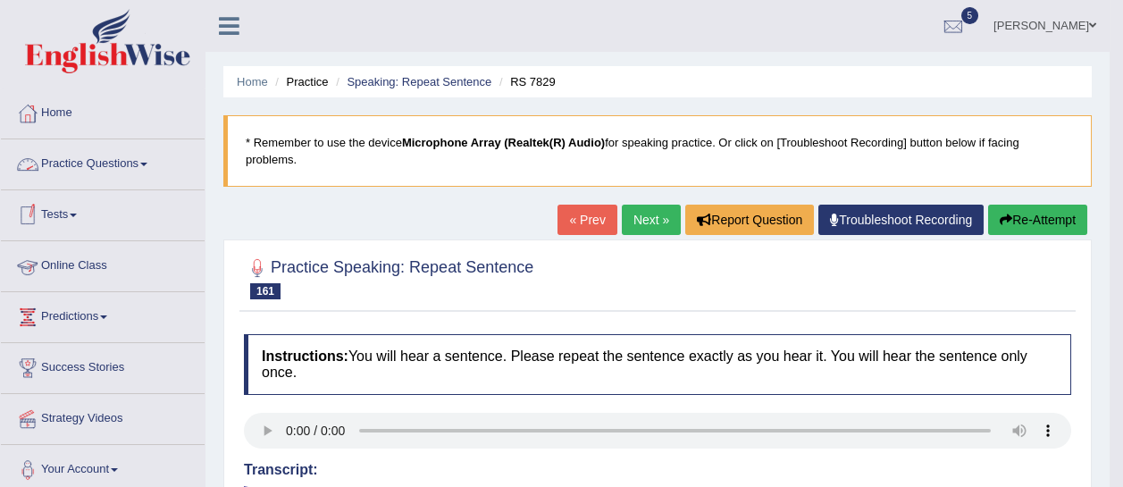
click at [104, 182] on link "Practice Questions" at bounding box center [103, 161] width 204 height 45
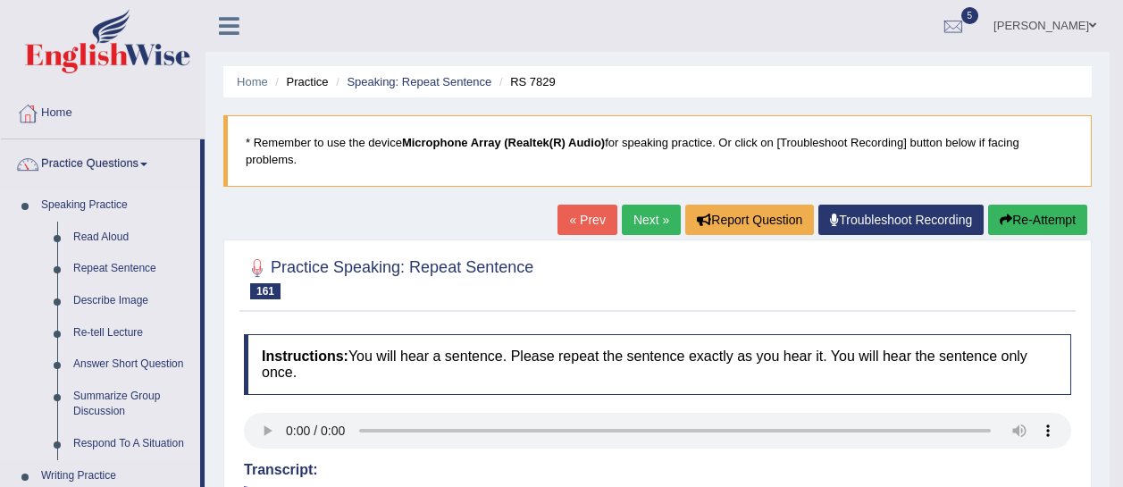
click at [110, 219] on link "Speaking Practice" at bounding box center [116, 205] width 167 height 32
click at [90, 231] on link "Read Aloud" at bounding box center [132, 237] width 135 height 32
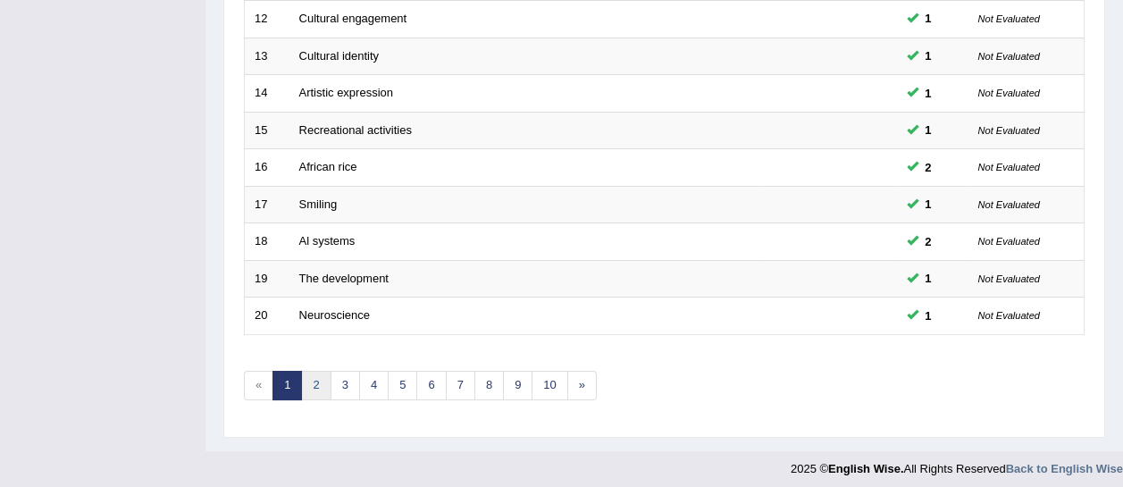
click at [321, 385] on link "2" at bounding box center [315, 385] width 29 height 29
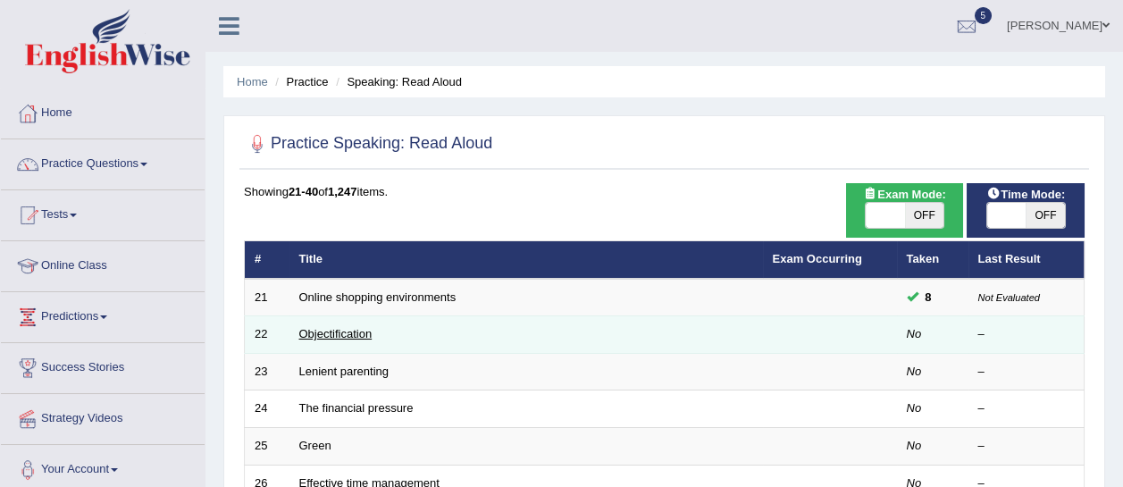
click at [330, 337] on link "Objectification" at bounding box center [335, 333] width 73 height 13
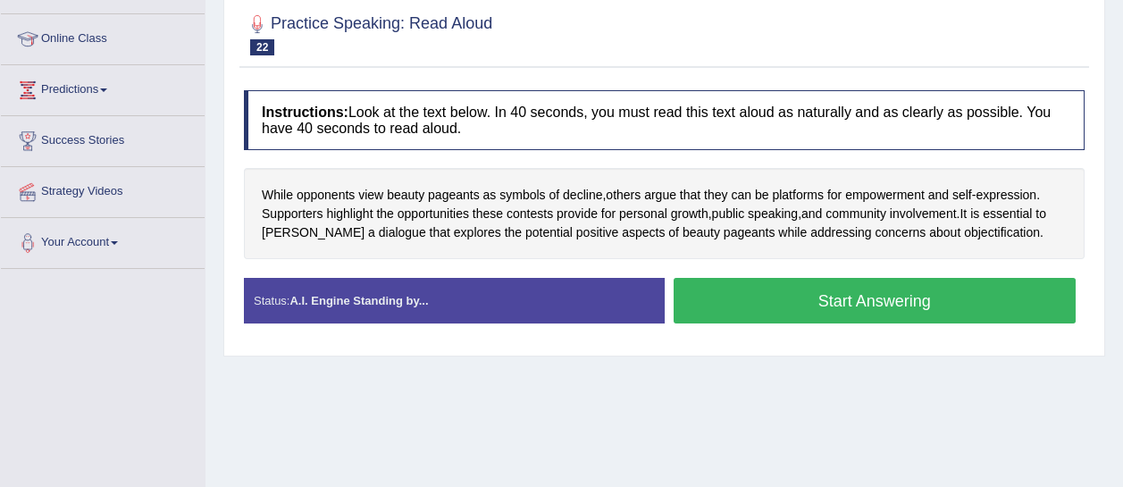
scroll to position [229, 0]
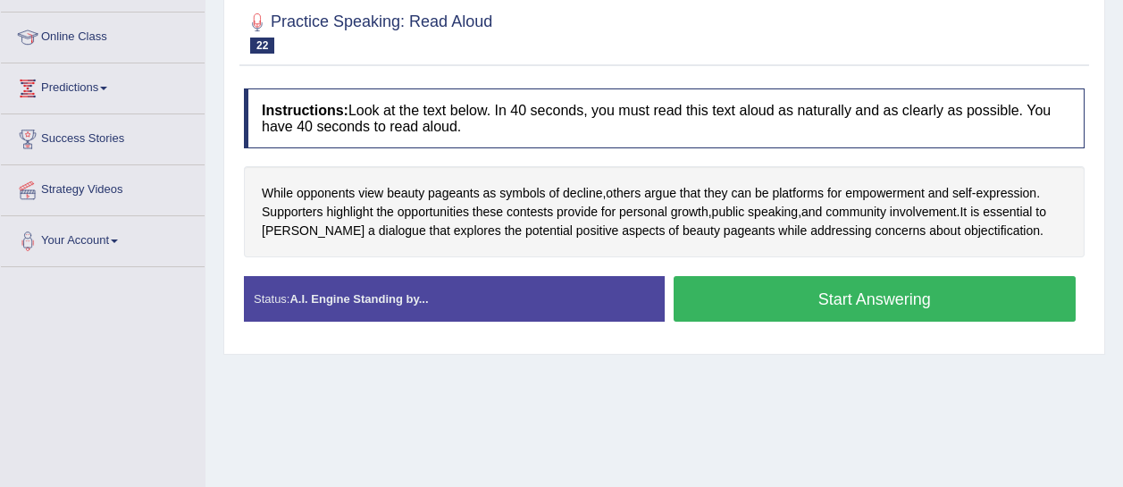
click at [781, 290] on button "Start Answering" at bounding box center [874, 299] width 403 height 46
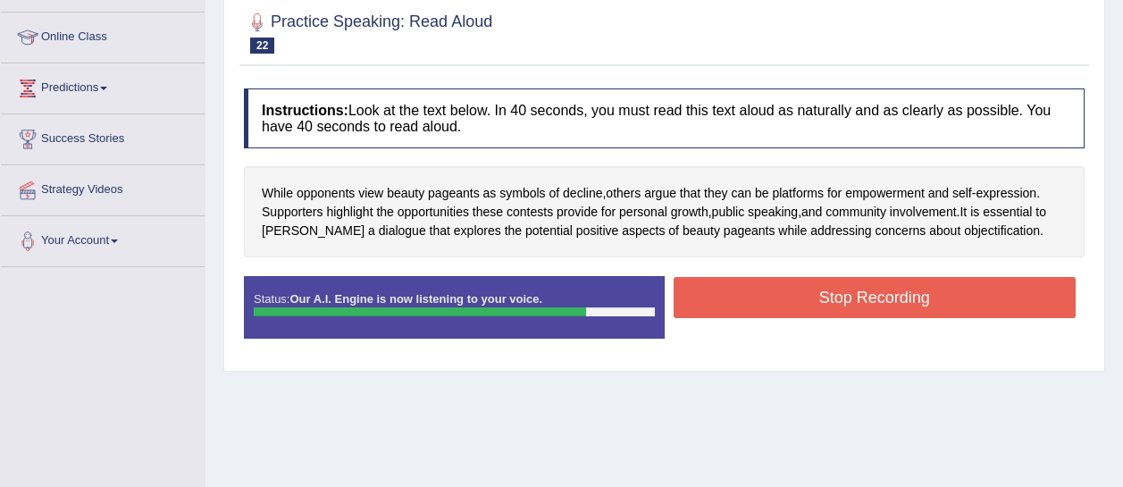
click at [781, 290] on button "Stop Recording" at bounding box center [874, 297] width 403 height 41
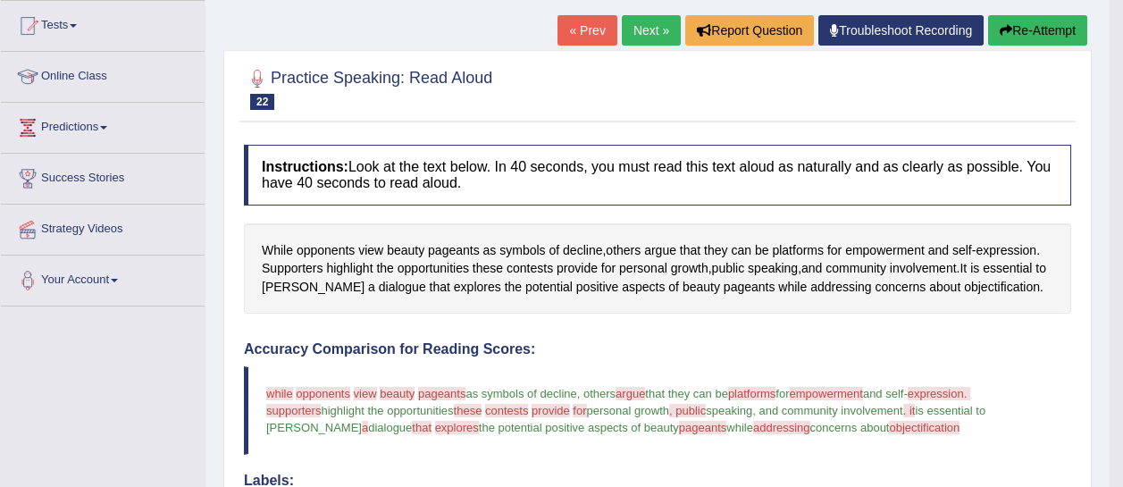
scroll to position [186, 0]
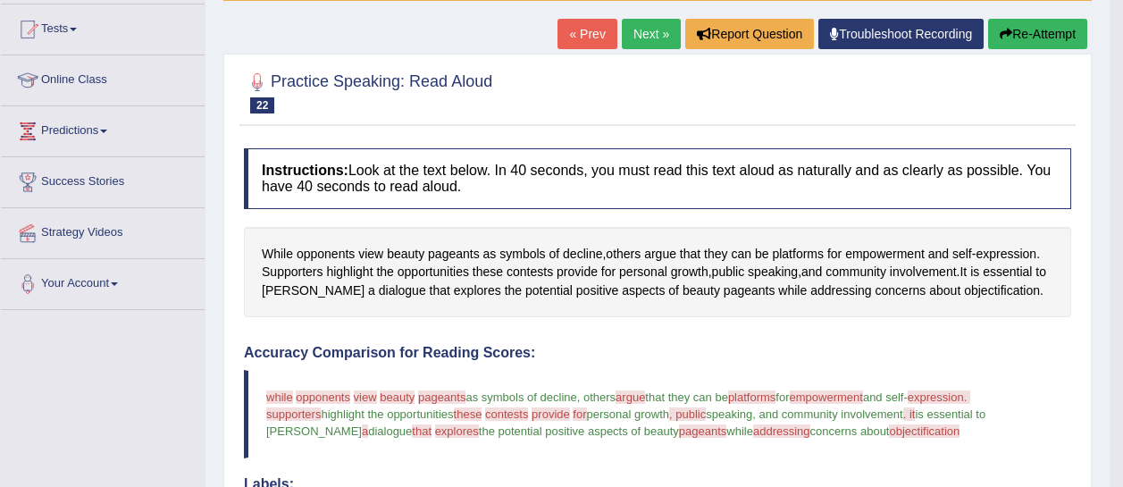
click at [1017, 40] on button "Re-Attempt" at bounding box center [1037, 34] width 99 height 30
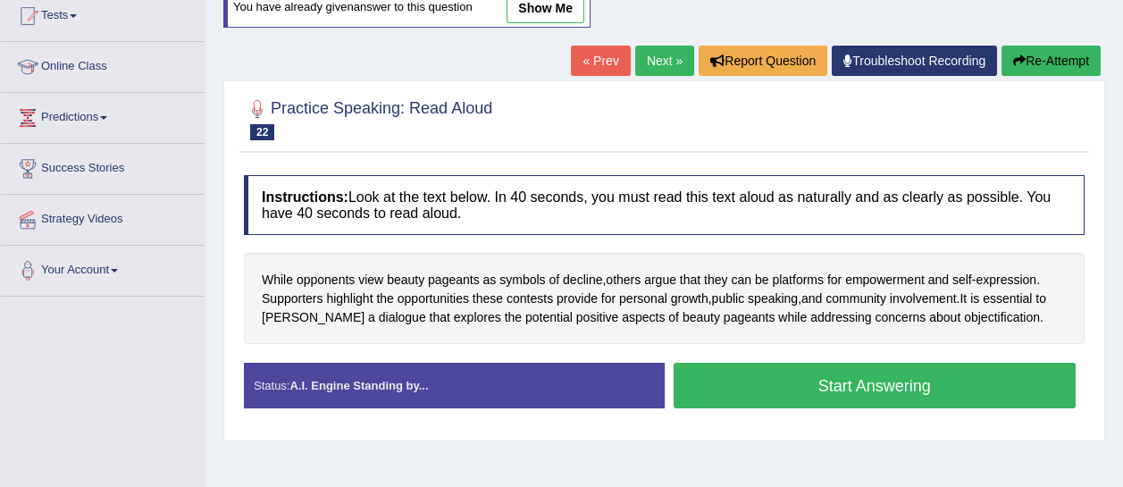
click at [729, 381] on button "Start Answering" at bounding box center [874, 386] width 403 height 46
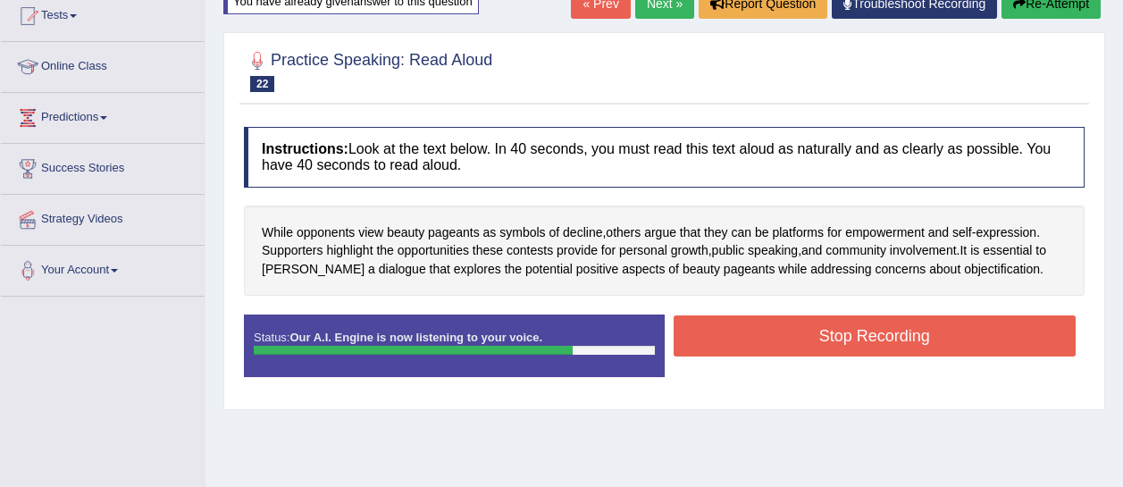
click at [780, 345] on button "Stop Recording" at bounding box center [874, 335] width 403 height 41
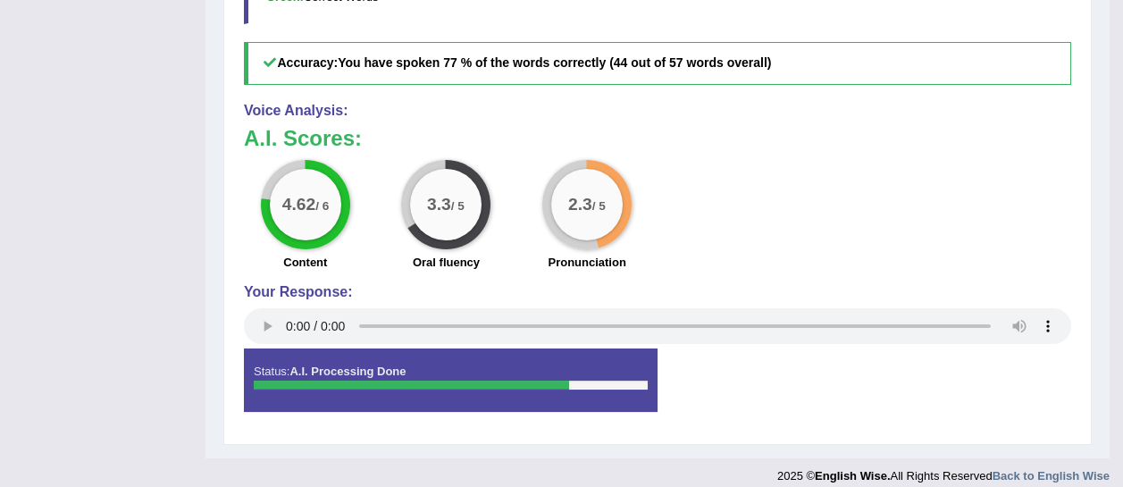
scroll to position [744, 0]
